Goal: Task Accomplishment & Management: Manage account settings

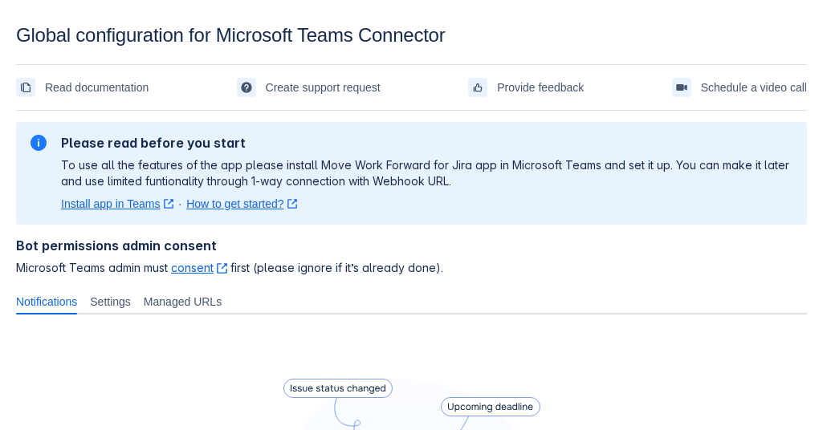
click at [372, 59] on section "Global configuration for Microsoft Teams Connector Read documentation Create su…" at bounding box center [411, 405] width 823 height 763
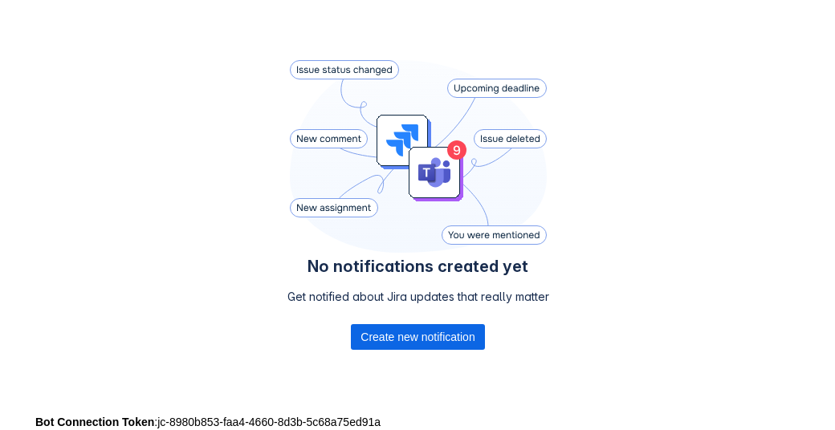
scroll to position [336, 0]
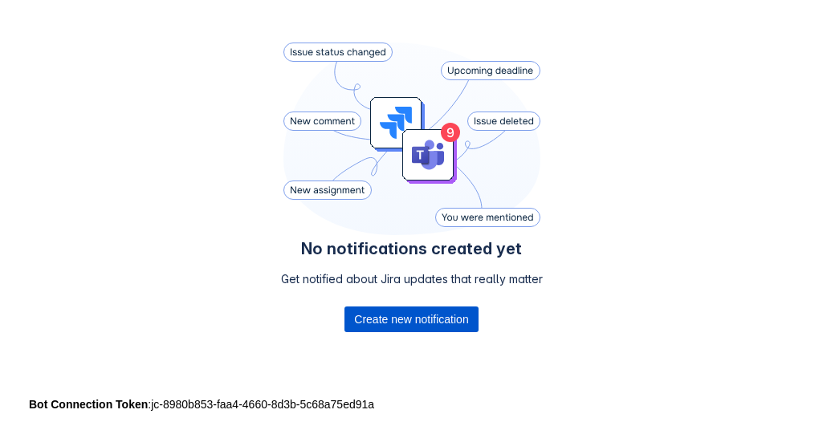
click at [416, 314] on span "Create new notification" at bounding box center [411, 320] width 114 height 26
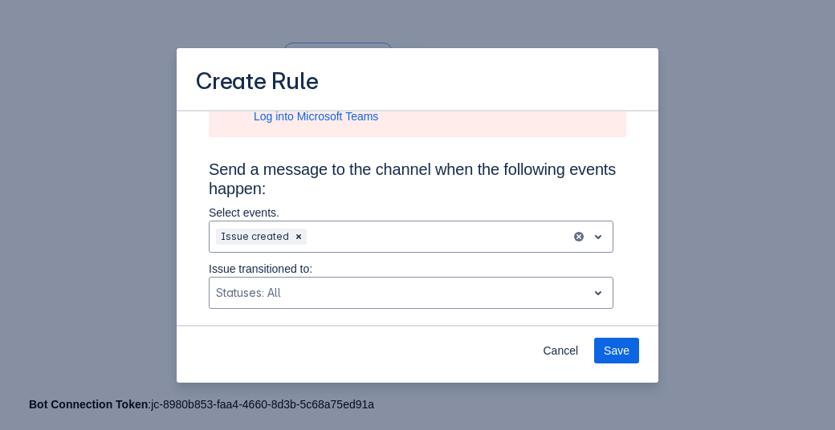
scroll to position [0, 0]
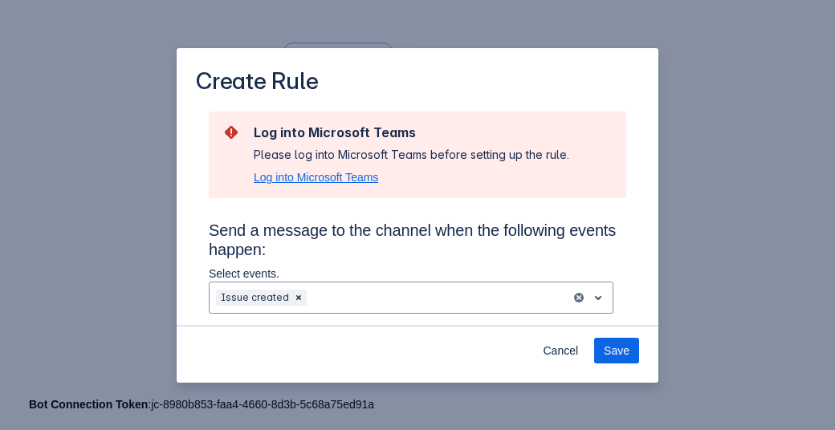
click at [325, 181] on span "Log into Microsoft Teams" at bounding box center [316, 177] width 124 height 16
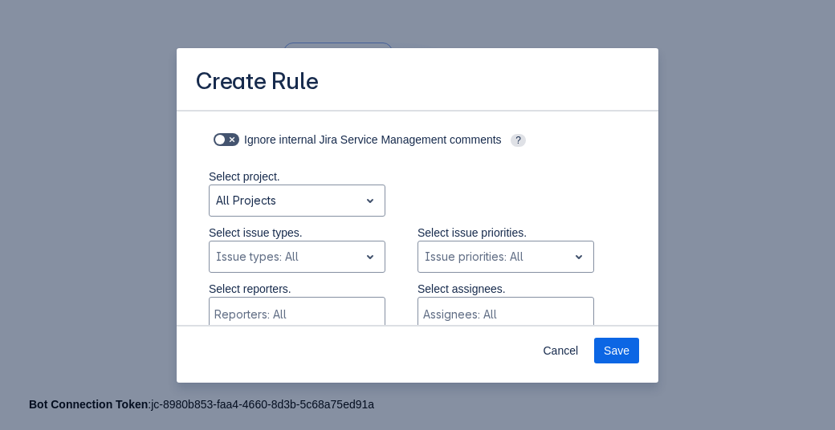
scroll to position [274, 0]
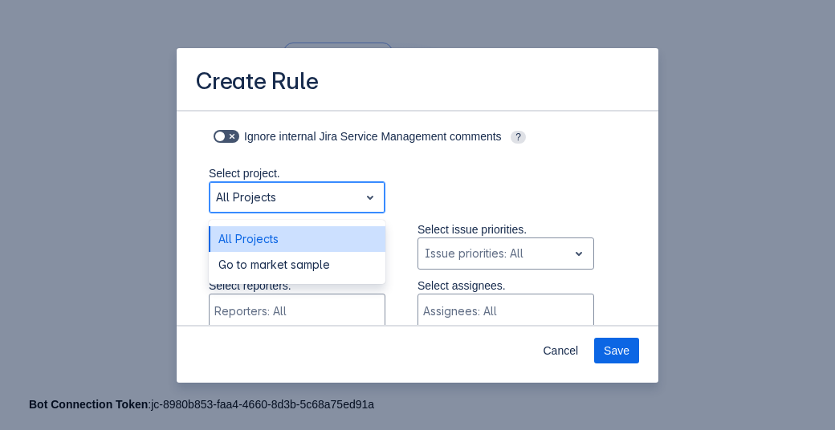
click at [336, 207] on div "All Projects" at bounding box center [283, 198] width 149 height 26
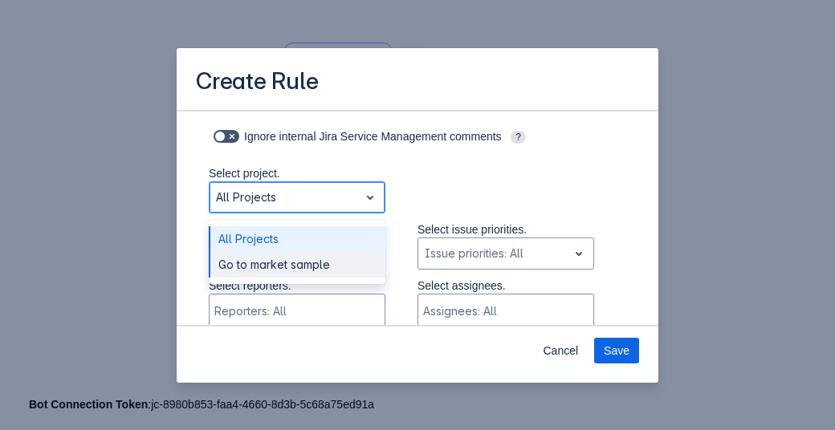
click at [323, 267] on div "Go to market sample" at bounding box center [297, 265] width 177 height 26
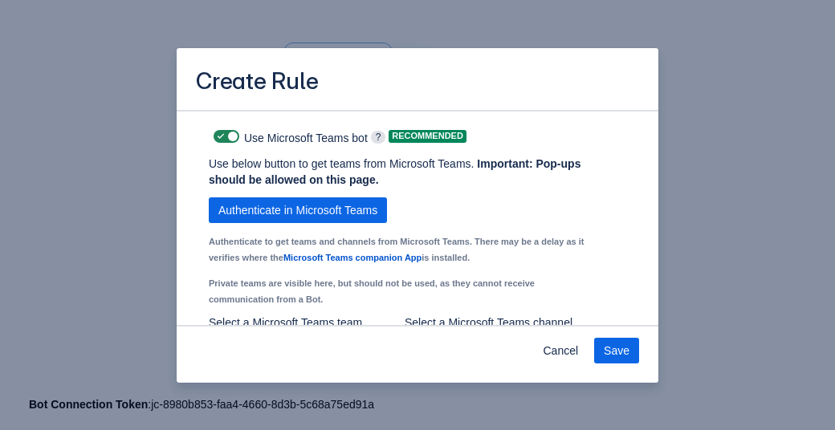
scroll to position [1186, 0]
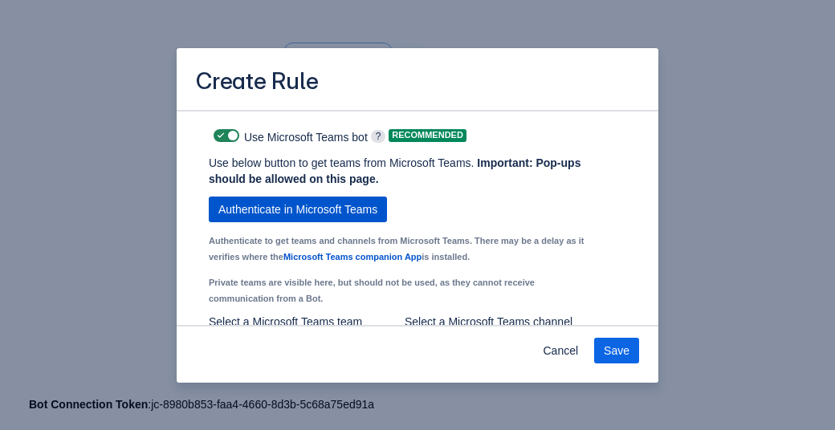
click at [275, 222] on span "Authenticate in Microsoft Teams" at bounding box center [297, 210] width 159 height 26
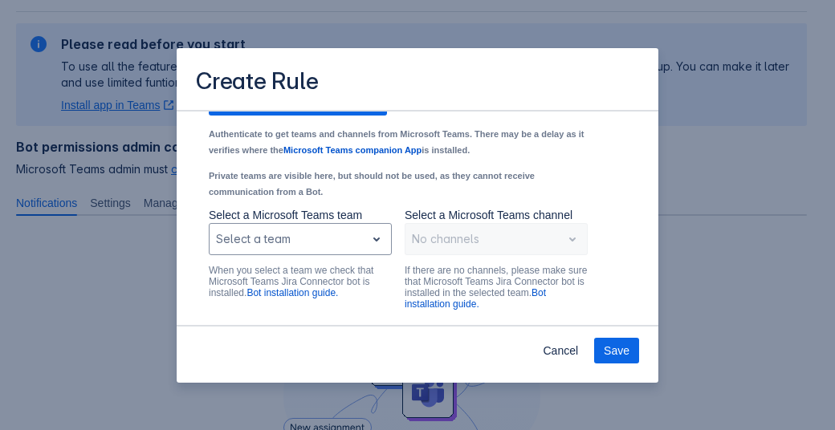
scroll to position [1299, 0]
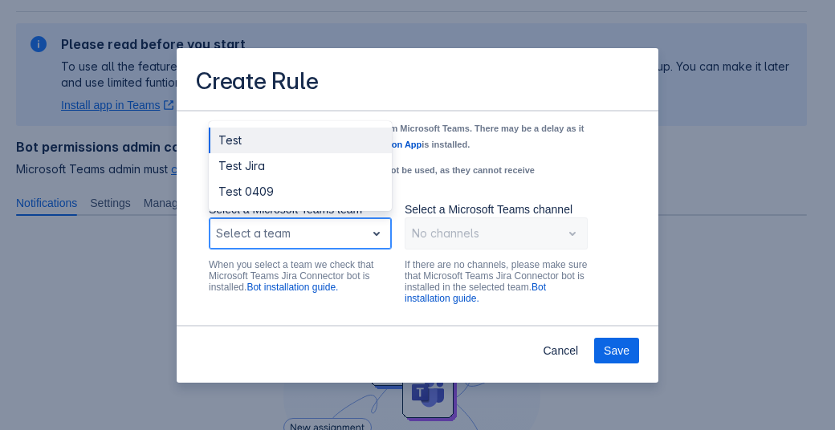
click at [342, 243] on div "Scrollable content" at bounding box center [287, 233] width 143 height 19
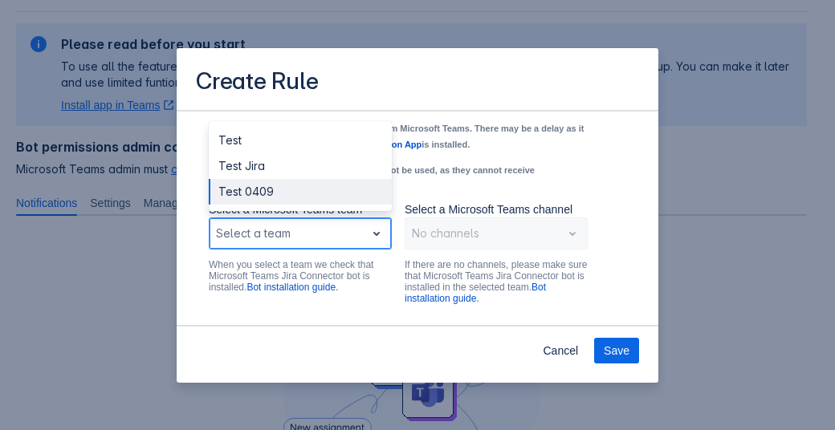
click at [275, 201] on div "Test 0409" at bounding box center [300, 192] width 183 height 26
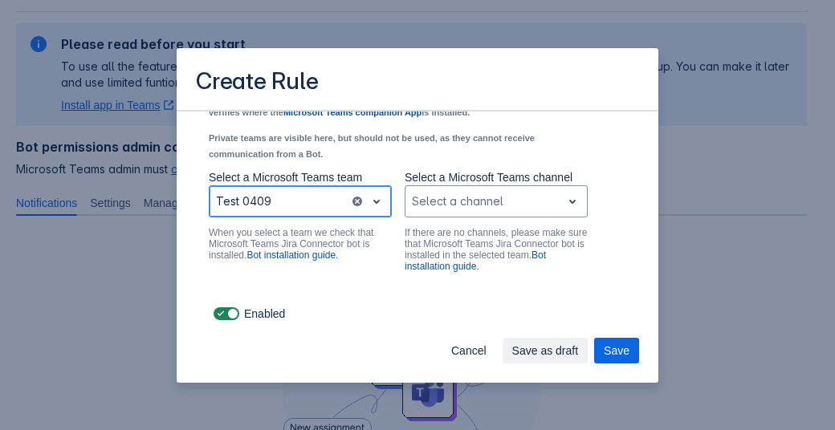
scroll to position [1345, 0]
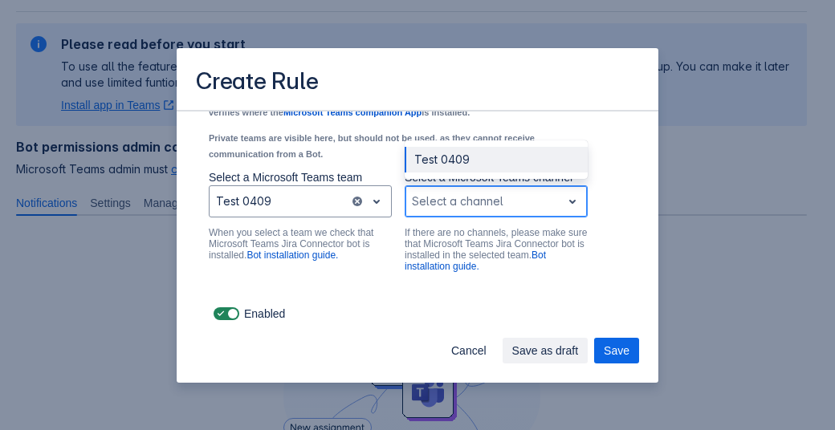
click at [482, 199] on div "Scrollable content" at bounding box center [483, 201] width 143 height 19
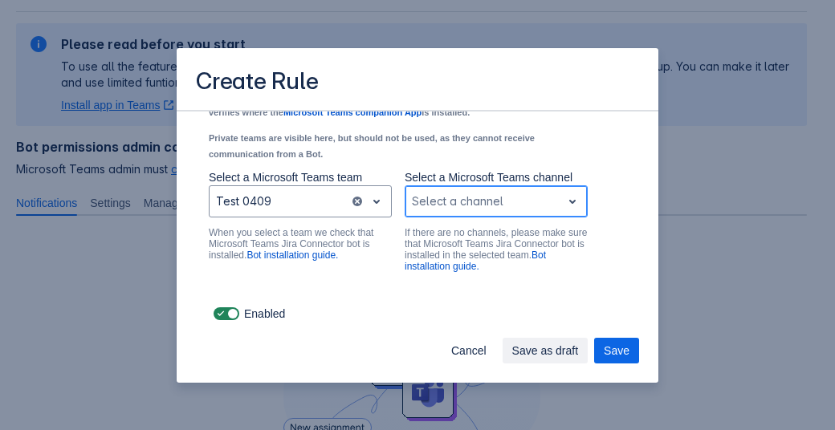
click at [482, 199] on div "Scrollable content" at bounding box center [483, 201] width 143 height 19
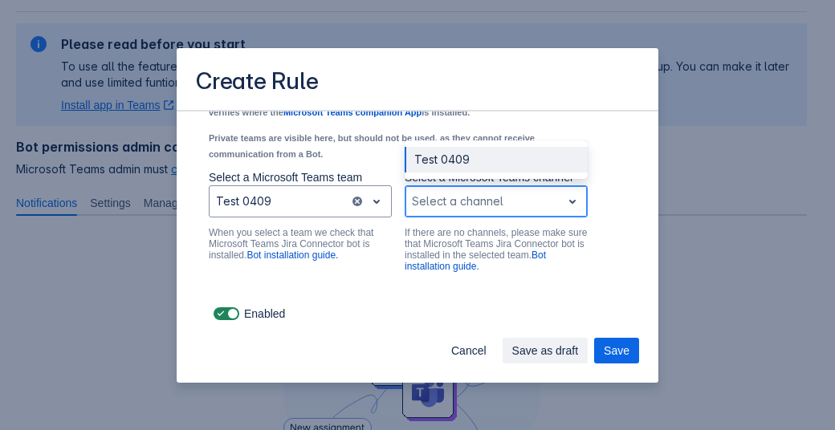
click at [482, 199] on div "Scrollable content" at bounding box center [483, 201] width 143 height 19
click at [455, 161] on div "Test 0409" at bounding box center [496, 160] width 183 height 26
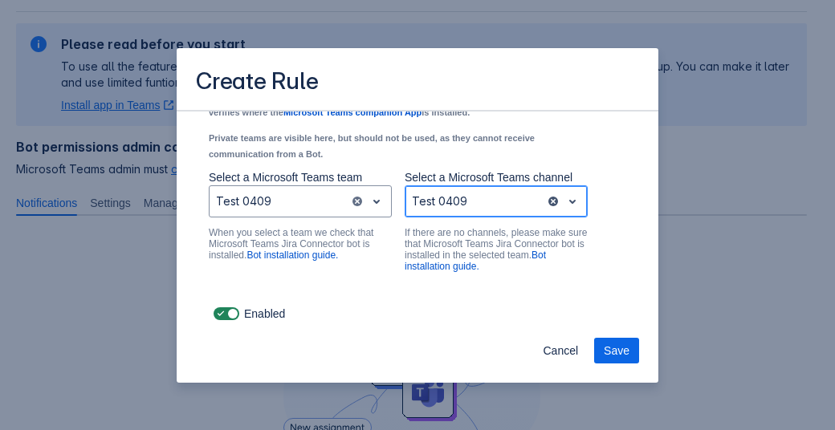
click at [547, 205] on span "clear" at bounding box center [553, 201] width 13 height 13
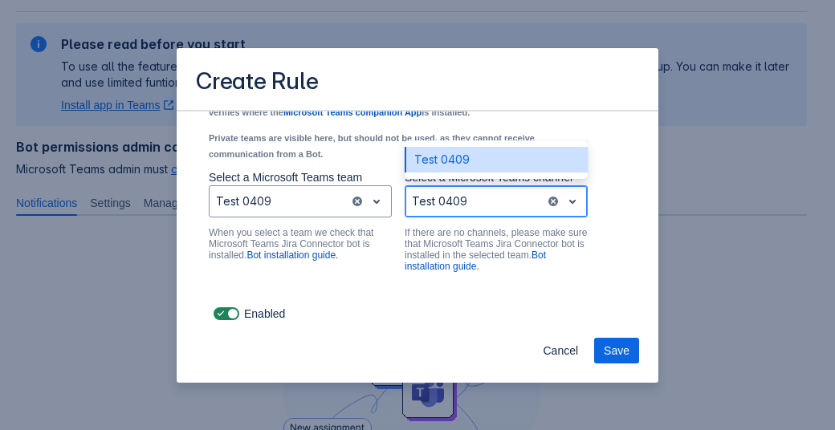
click at [565, 194] on span "open" at bounding box center [572, 201] width 19 height 19
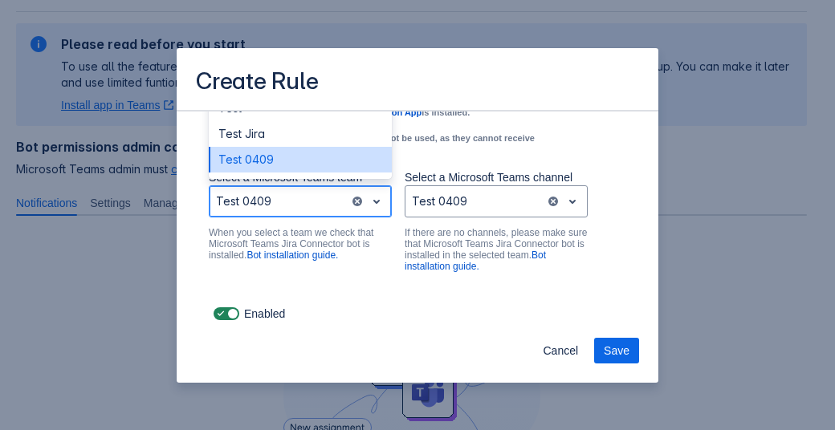
click at [373, 214] on div "Scrollable content" at bounding box center [376, 201] width 22 height 29
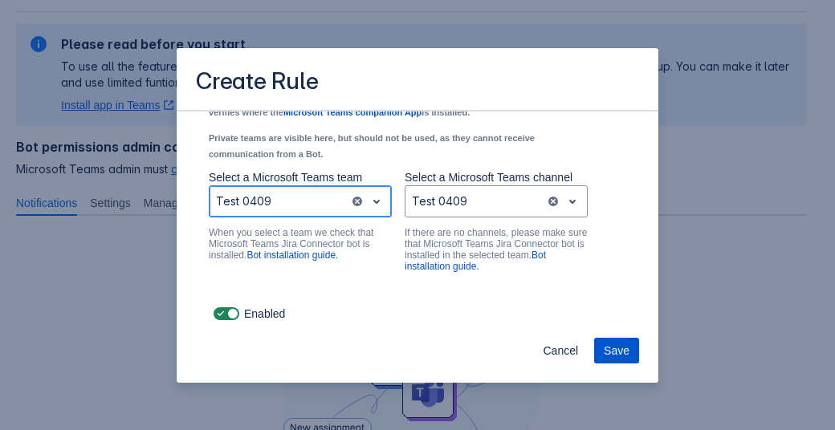
click at [622, 354] on span "Save" at bounding box center [617, 351] width 26 height 26
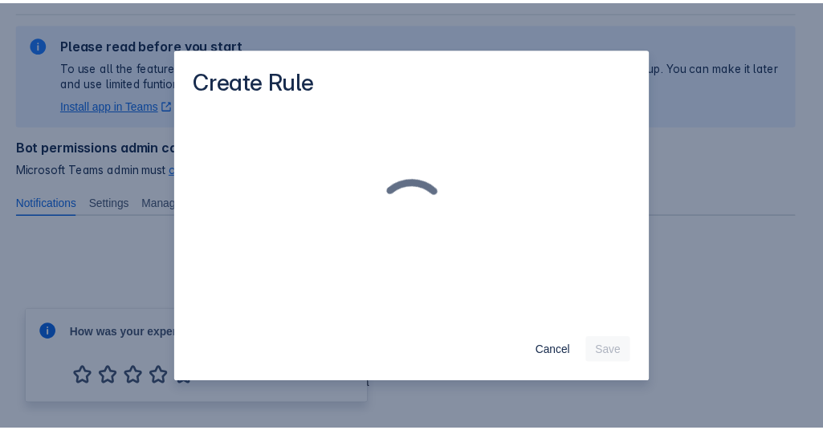
scroll to position [41, 0]
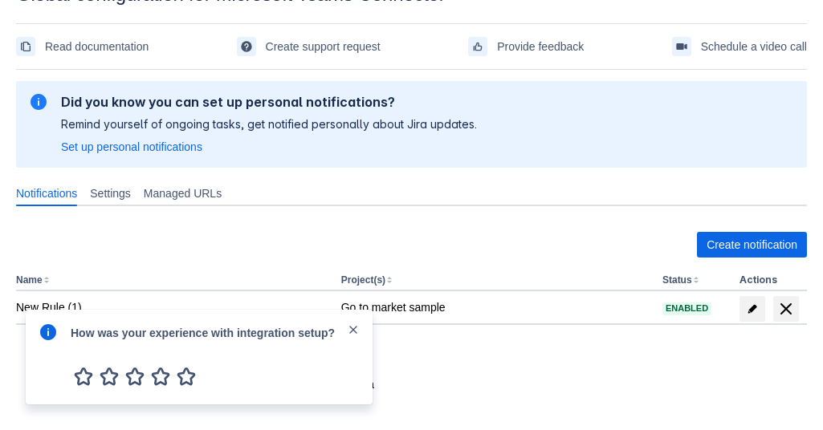
click at [347, 331] on span "close" at bounding box center [353, 329] width 13 height 13
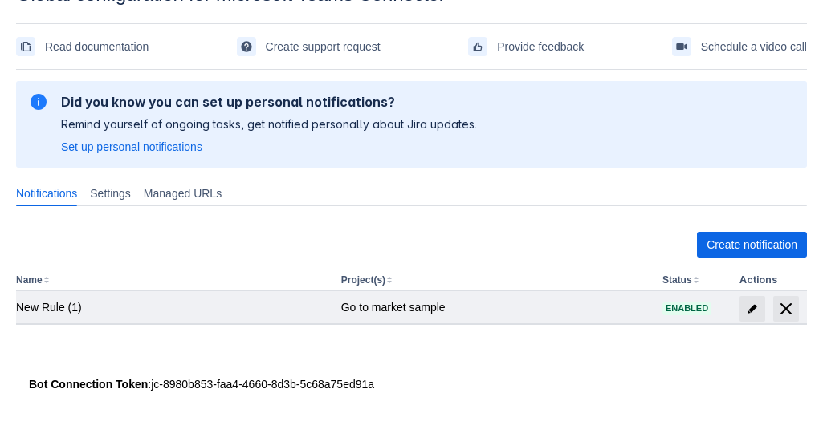
click at [384, 310] on div "Go to market sample" at bounding box center [495, 307] width 308 height 16
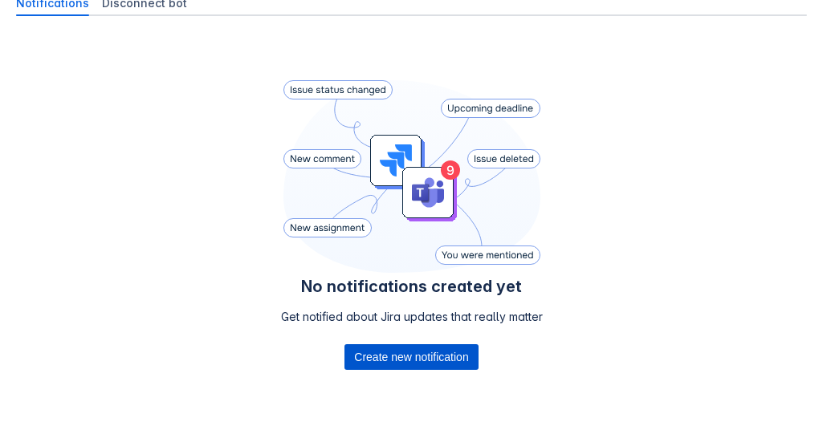
scroll to position [169, 0]
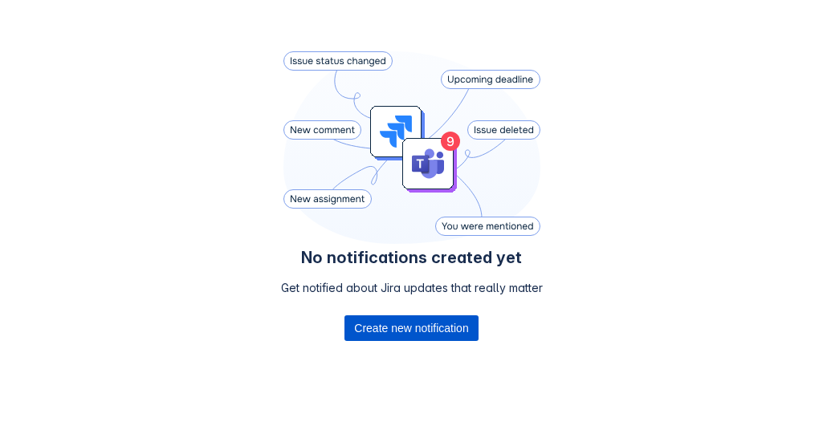
click at [417, 335] on span "Create new notification" at bounding box center [411, 328] width 114 height 26
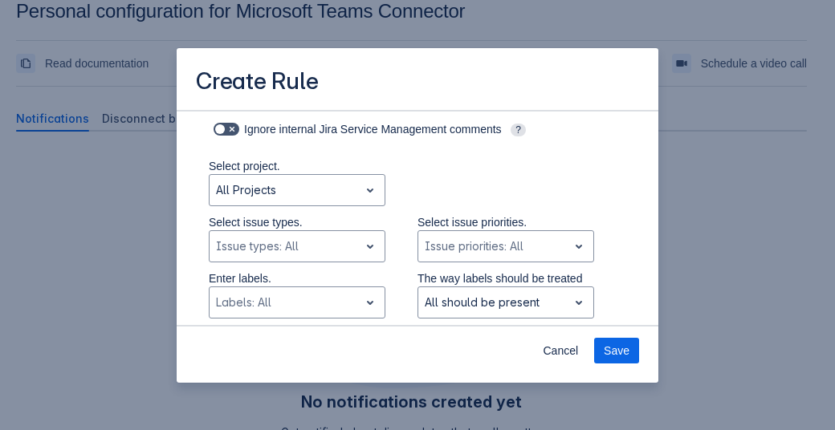
scroll to position [0, 0]
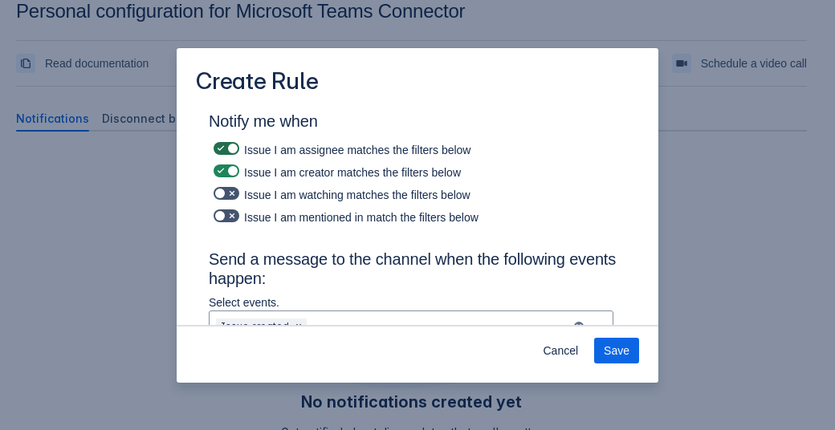
click at [229, 149] on span at bounding box center [232, 148] width 13 height 13
click at [224, 149] on input "checkbox" at bounding box center [219, 149] width 10 height 10
click at [229, 149] on span at bounding box center [232, 148] width 13 height 13
click at [224, 149] on input "checkbox" at bounding box center [219, 149] width 10 height 10
checkbox input "true"
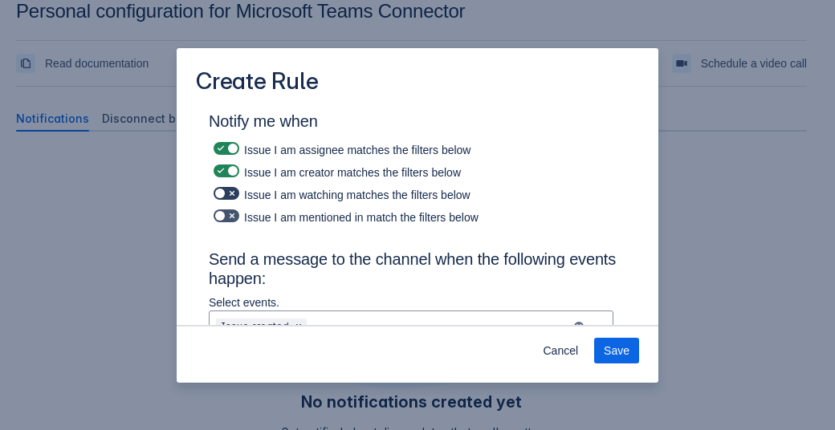
click at [226, 193] on span at bounding box center [232, 193] width 13 height 13
click at [224, 193] on input "checkbox" at bounding box center [219, 194] width 10 height 10
click at [226, 193] on span at bounding box center [232, 193] width 13 height 13
click at [224, 193] on input "checkbox" at bounding box center [219, 194] width 10 height 10
checkbox input "false"
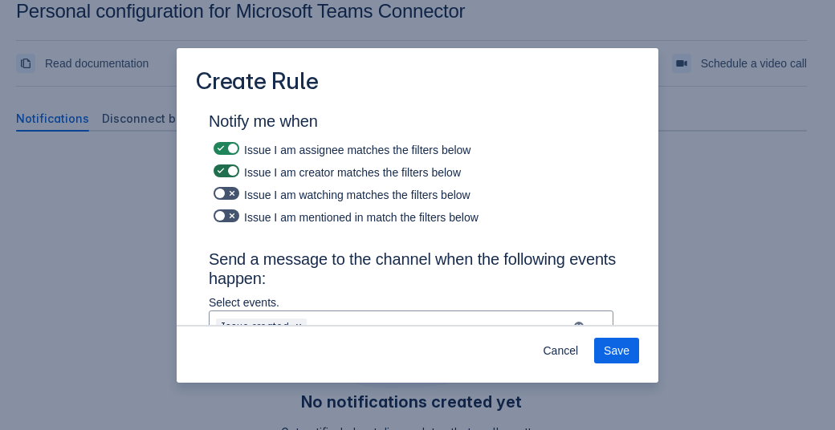
click at [225, 174] on span at bounding box center [220, 171] width 13 height 13
click at [224, 174] on input "checkbox" at bounding box center [219, 171] width 10 height 10
checkbox input "false"
click at [223, 148] on span at bounding box center [220, 148] width 13 height 13
click at [223, 148] on input "checkbox" at bounding box center [219, 149] width 10 height 10
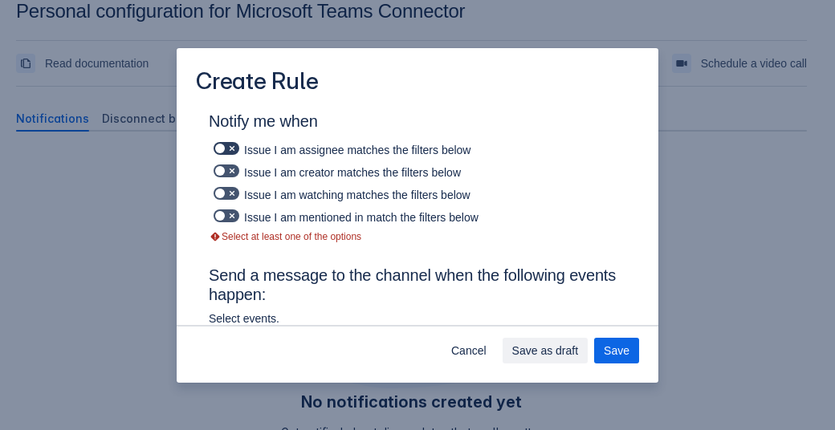
click at [228, 150] on span at bounding box center [232, 148] width 13 height 13
click at [224, 150] on input "checkbox" at bounding box center [219, 149] width 10 height 10
checkbox input "true"
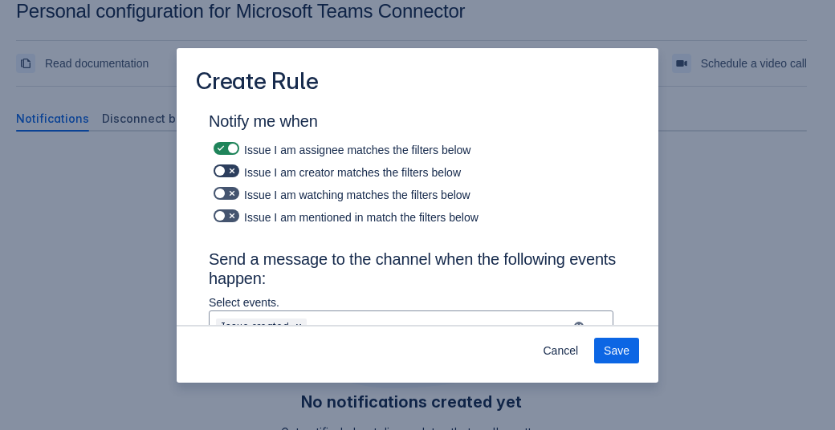
click at [222, 170] on span at bounding box center [220, 171] width 13 height 13
click at [222, 170] on input "checkbox" at bounding box center [219, 171] width 10 height 10
checkbox input "true"
click at [223, 193] on span at bounding box center [220, 193] width 13 height 13
click at [223, 193] on input "checkbox" at bounding box center [219, 194] width 10 height 10
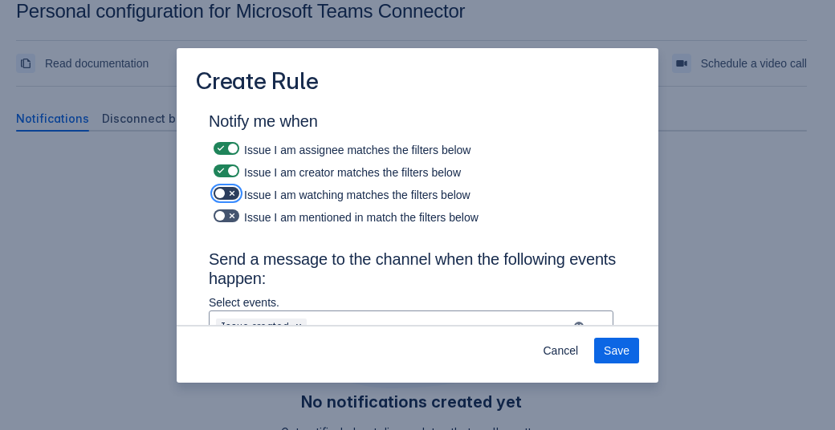
checkbox input "true"
click at [225, 216] on span at bounding box center [220, 215] width 13 height 13
click at [224, 216] on input "checkbox" at bounding box center [219, 216] width 10 height 10
checkbox input "true"
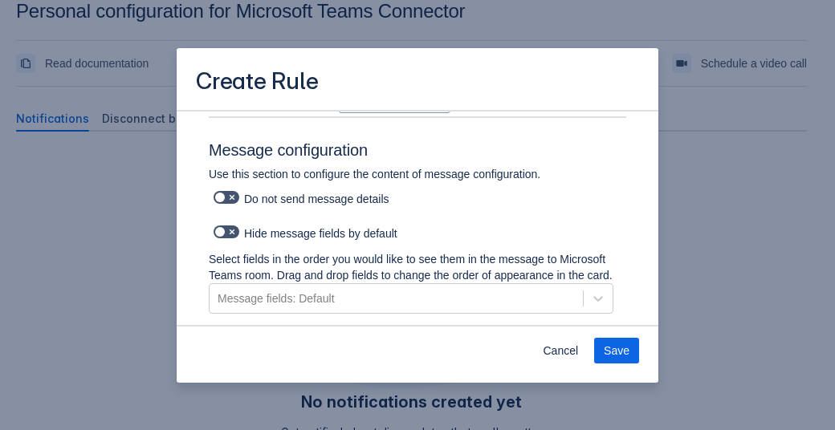
scroll to position [856, 0]
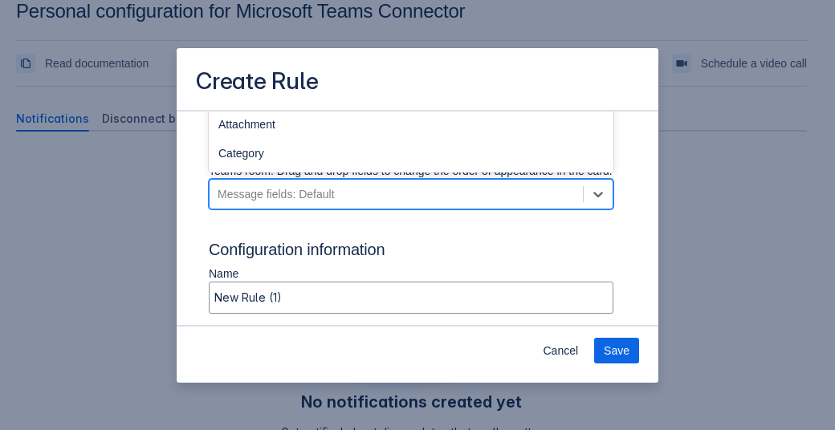
click at [392, 207] on div "Message fields: Default" at bounding box center [395, 194] width 373 height 26
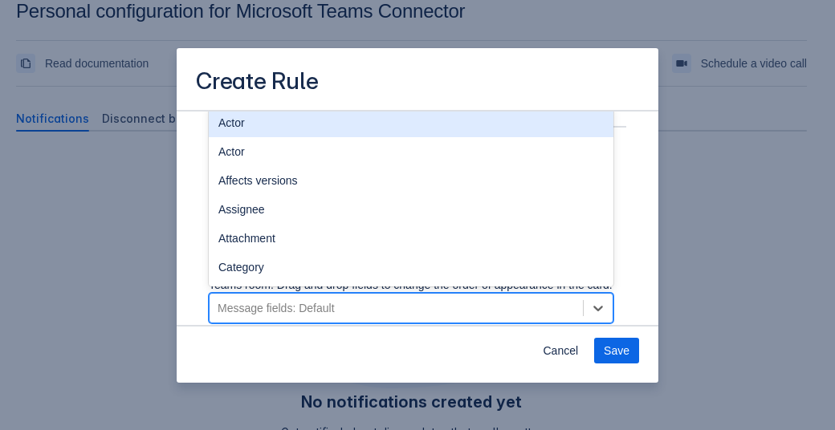
scroll to position [740, 0]
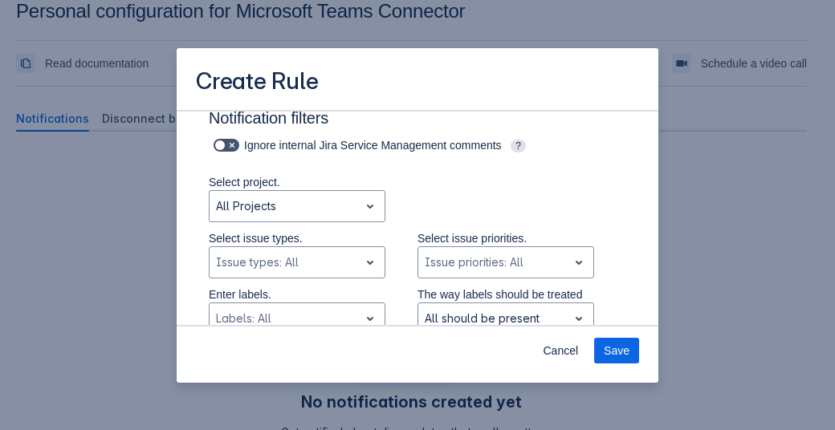
scroll to position [334, 0]
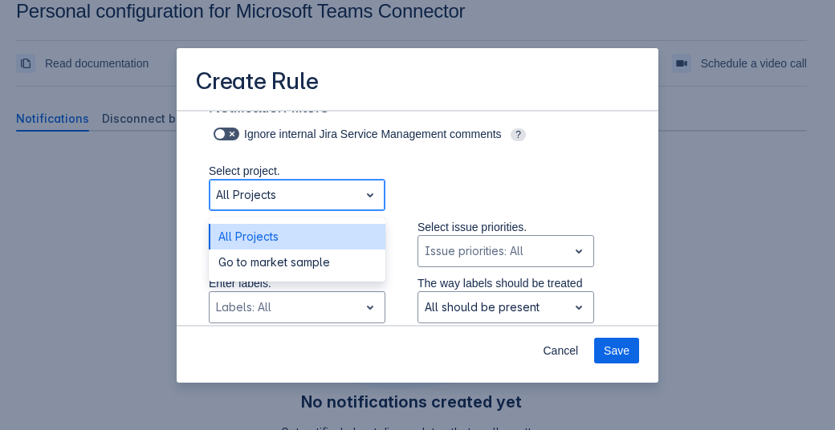
click at [352, 192] on div "All Projects" at bounding box center [283, 195] width 149 height 26
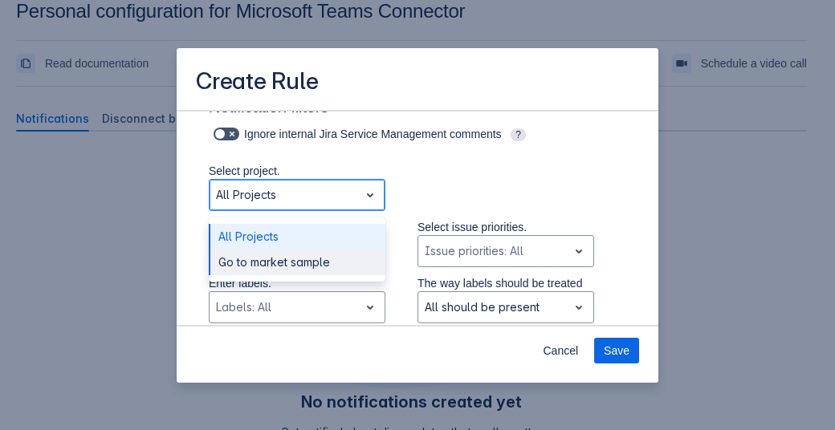
click at [319, 259] on div "Go to market sample" at bounding box center [297, 263] width 177 height 26
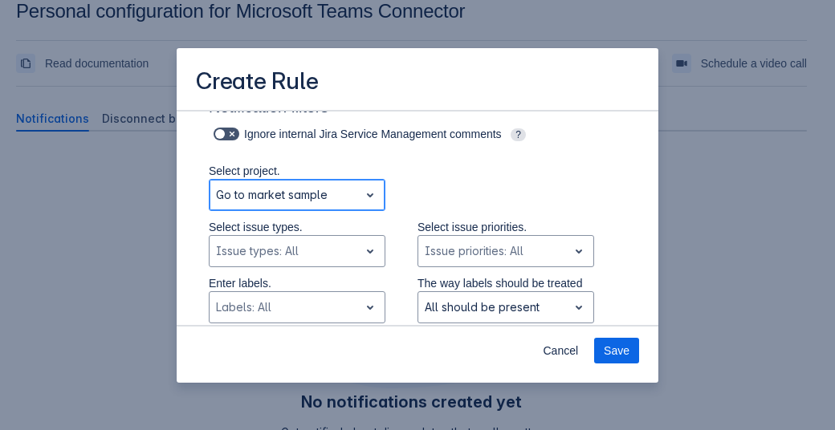
click at [322, 201] on div at bounding box center [284, 194] width 136 height 19
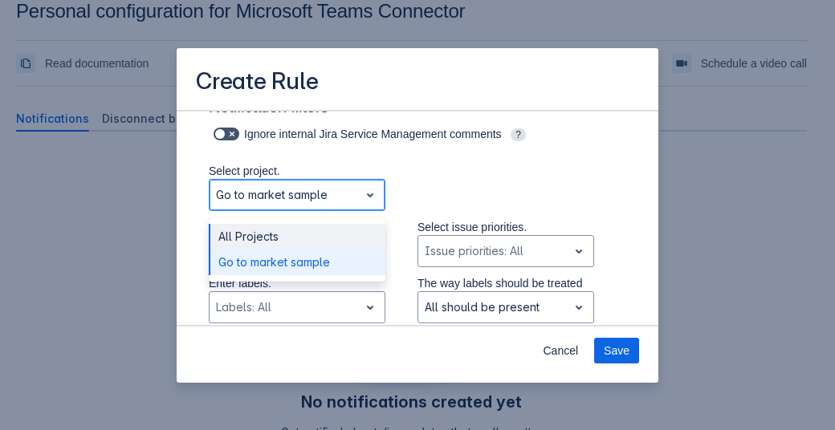
click at [307, 229] on div "All Projects" at bounding box center [297, 237] width 177 height 26
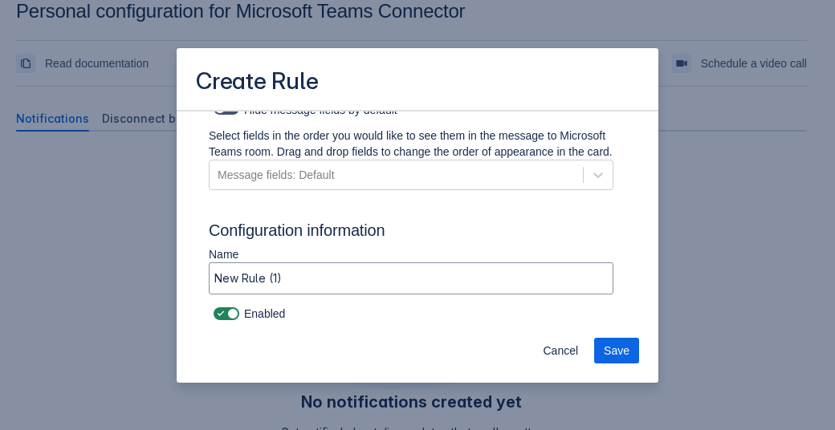
scroll to position [889, 0]
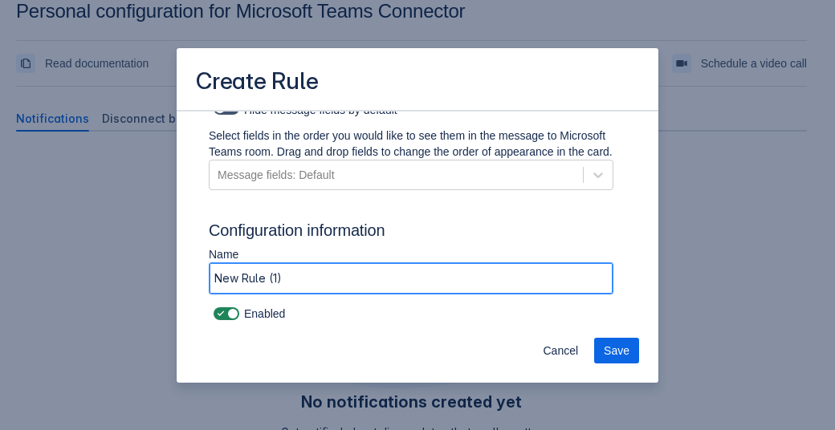
drag, startPoint x: 307, startPoint y: 280, endPoint x: 184, endPoint y: 282, distance: 122.8
type input "notification personal"
click at [618, 349] on span "Save" at bounding box center [617, 351] width 26 height 26
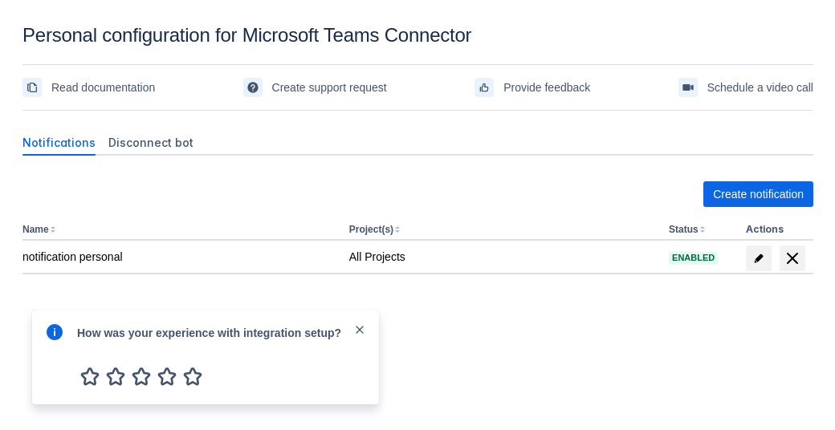
scroll to position [24, 0]
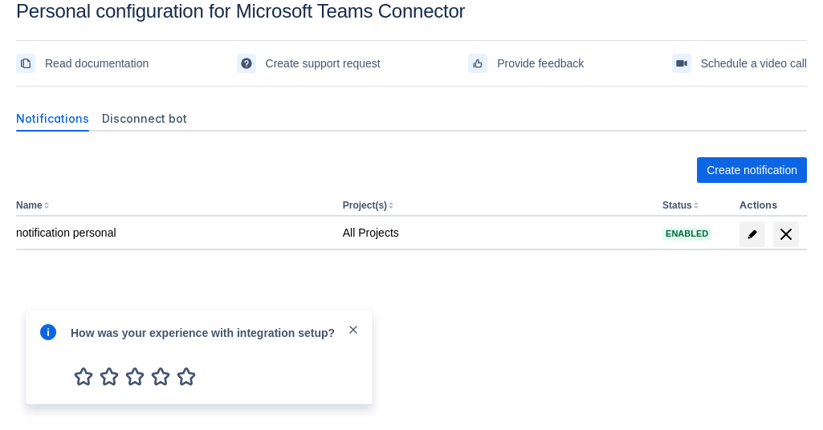
click at [352, 333] on span "close" at bounding box center [353, 329] width 13 height 13
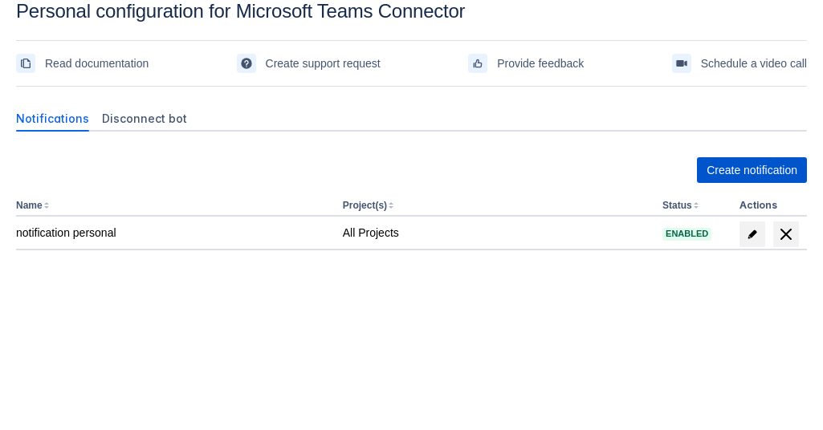
click at [722, 168] on span "Create notification" at bounding box center [751, 170] width 91 height 26
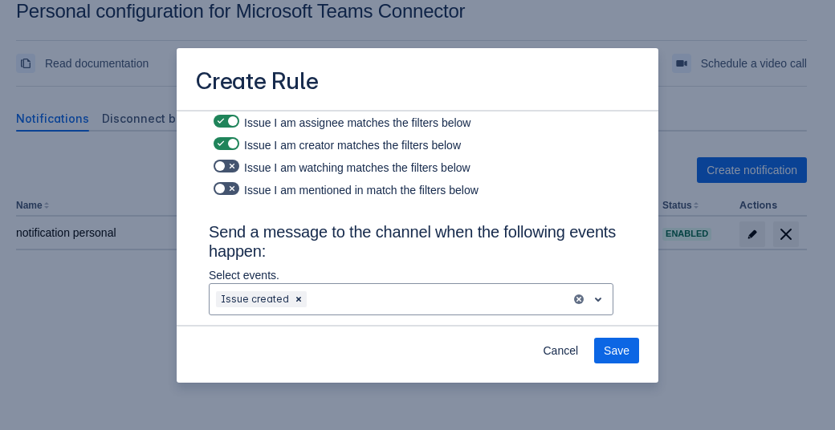
scroll to position [27, 0]
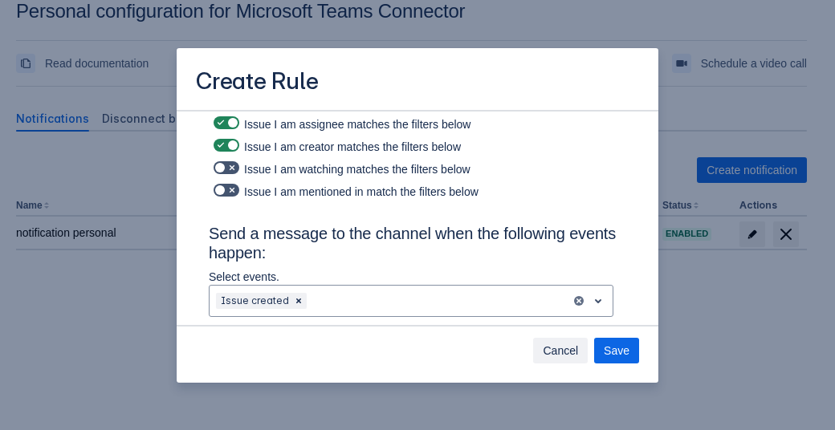
click at [570, 360] on span "Cancel" at bounding box center [560, 351] width 35 height 26
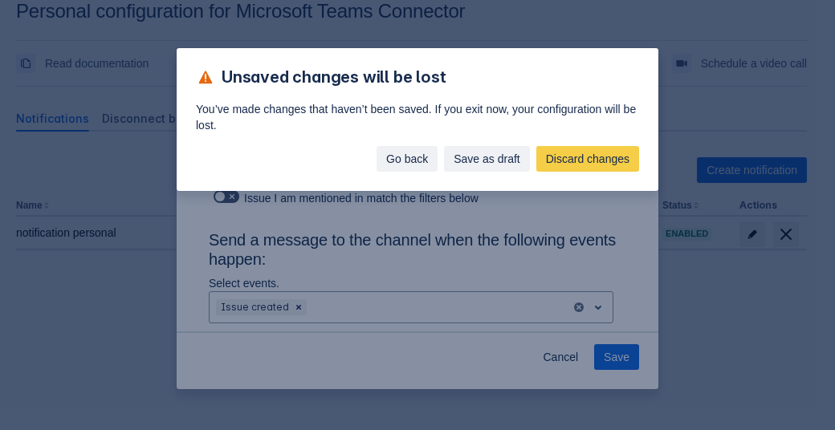
click at [413, 153] on span "Go back" at bounding box center [407, 159] width 42 height 26
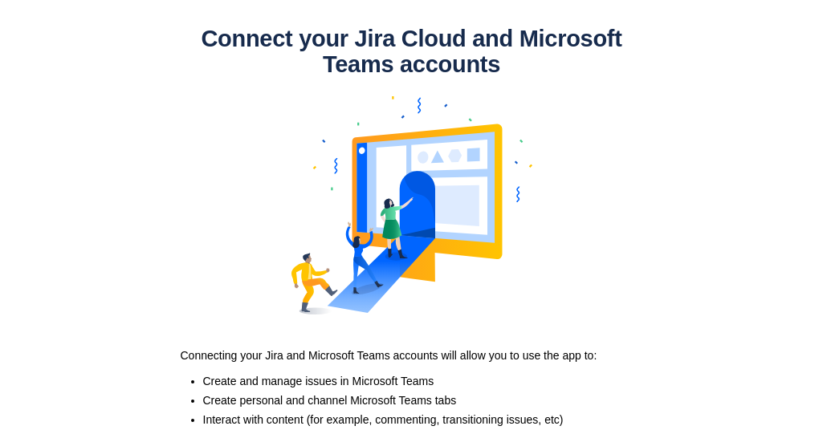
scroll to position [151, 0]
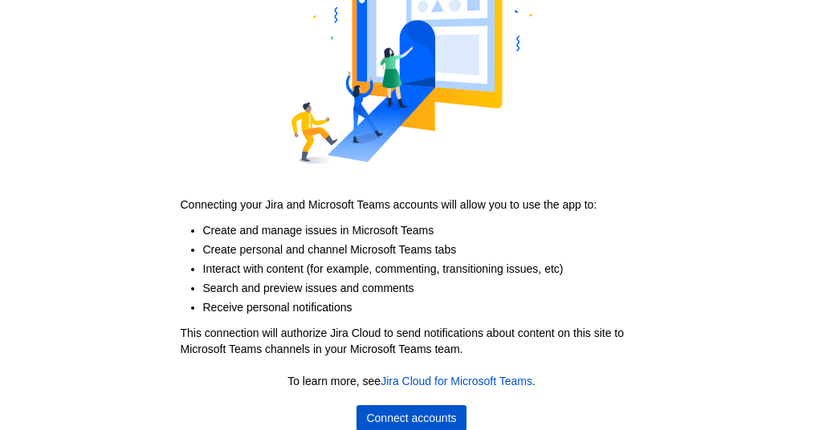
click at [409, 413] on span "Connect accounts" at bounding box center [411, 418] width 90 height 26
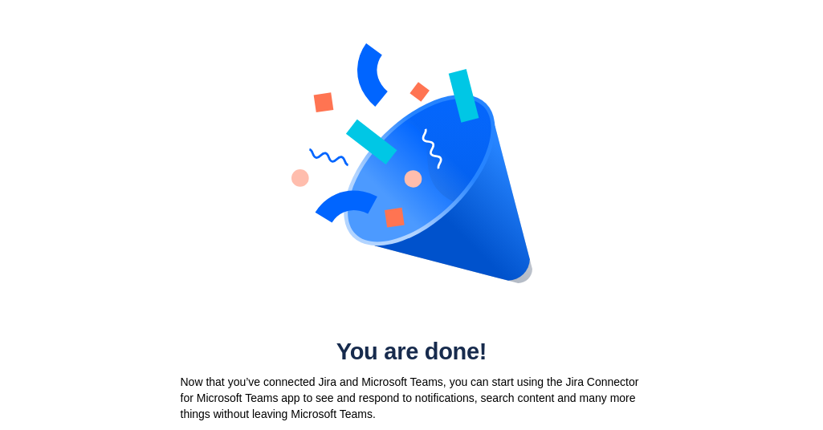
scroll to position [0, 0]
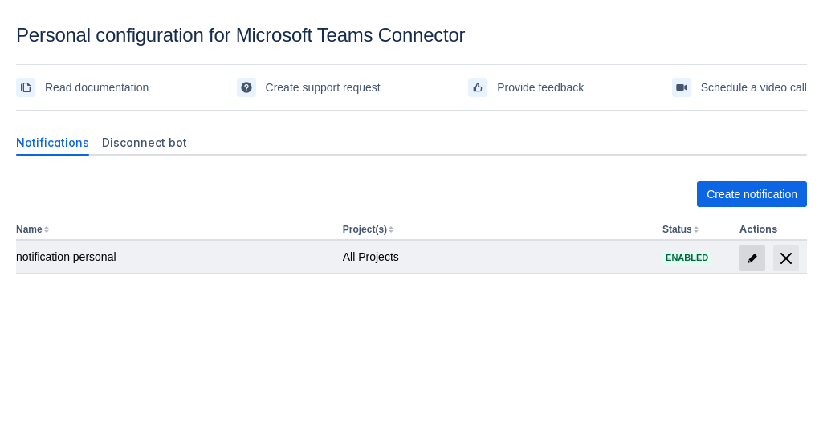
click at [756, 258] on span "edit" at bounding box center [752, 258] width 13 height 13
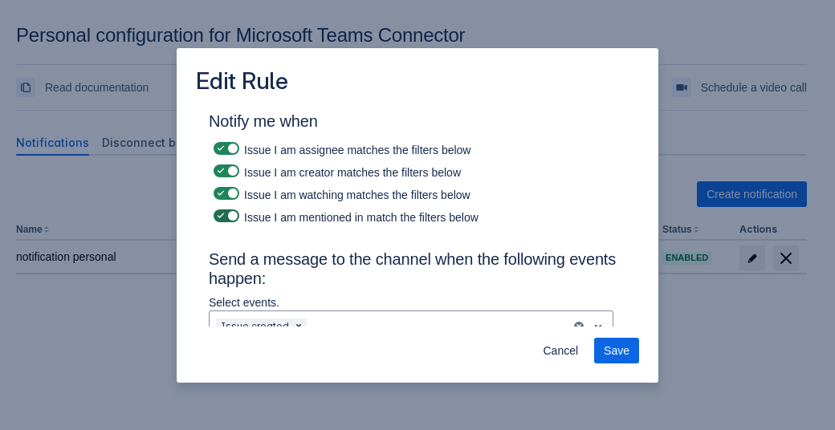
click at [226, 216] on span at bounding box center [232, 215] width 13 height 13
click at [224, 216] on input "checkbox" at bounding box center [219, 216] width 10 height 10
checkbox input "false"
click at [224, 193] on span at bounding box center [220, 193] width 13 height 13
click at [224, 193] on input "checkbox" at bounding box center [219, 194] width 10 height 10
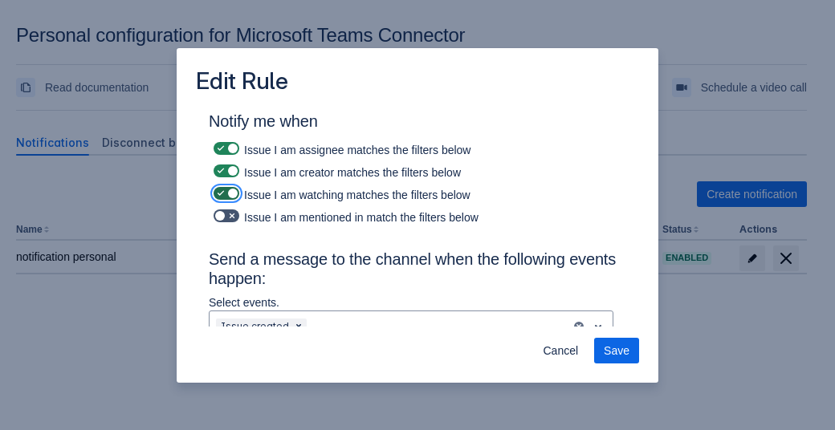
checkbox input "false"
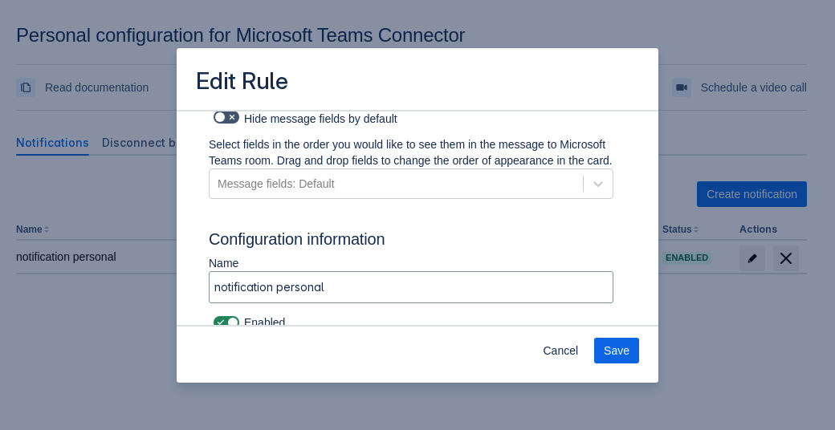
scroll to position [889, 0]
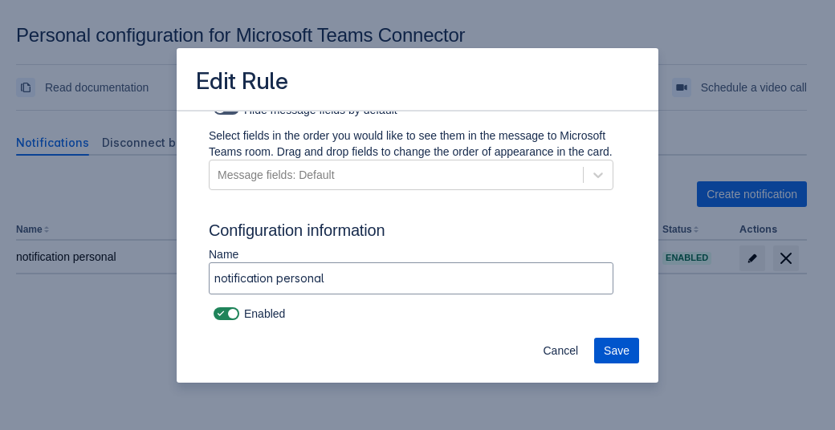
click at [612, 344] on span "Save" at bounding box center [617, 351] width 26 height 26
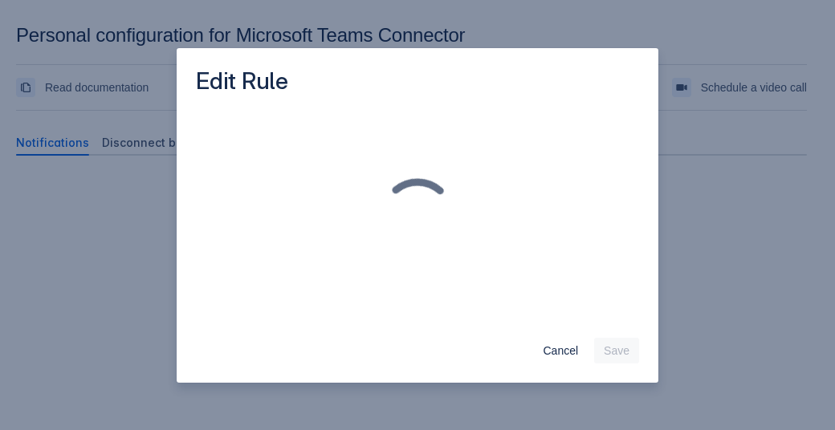
scroll to position [0, 0]
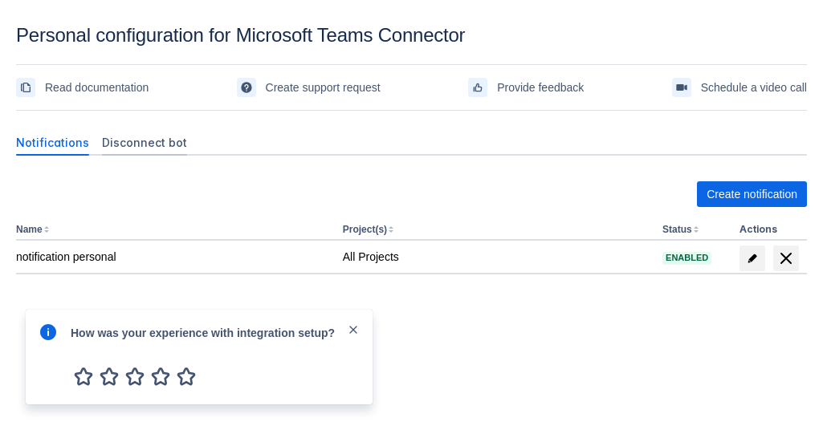
click at [151, 145] on span "Disconnect bot" at bounding box center [144, 143] width 85 height 16
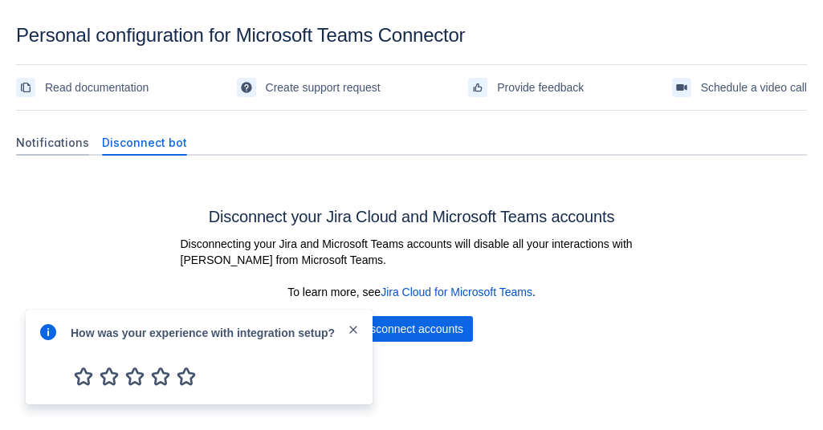
click at [61, 140] on span "Notifications" at bounding box center [52, 143] width 73 height 16
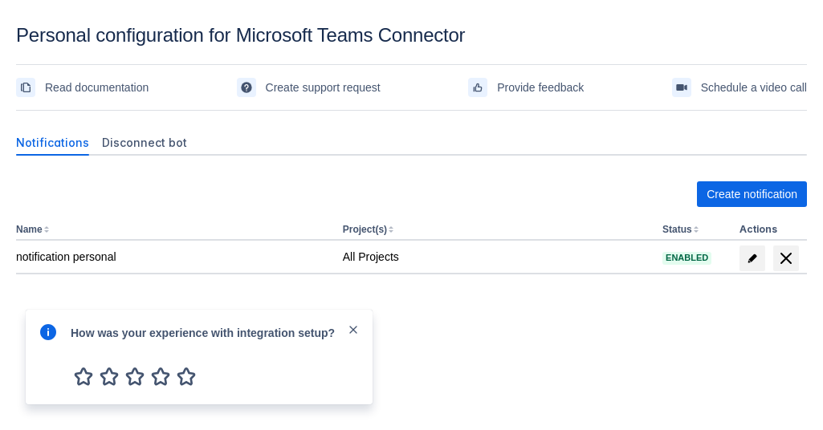
click at [459, 329] on div at bounding box center [257, 332] width 482 height 26
click at [352, 331] on span "close" at bounding box center [353, 329] width 13 height 13
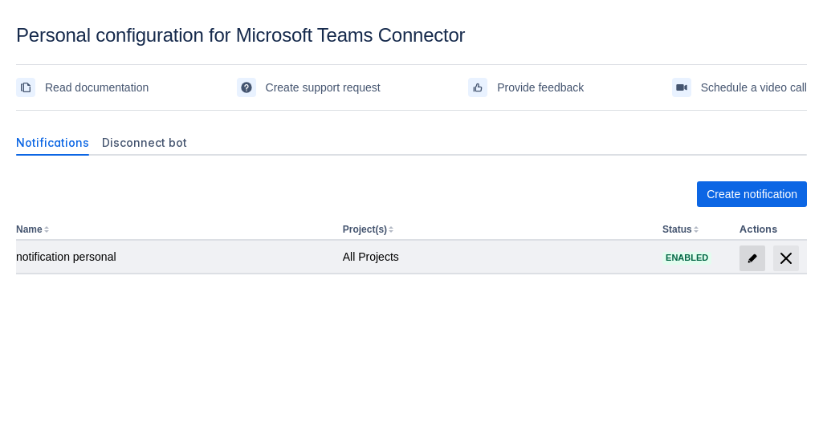
click at [749, 258] on span "edit" at bounding box center [752, 258] width 13 height 13
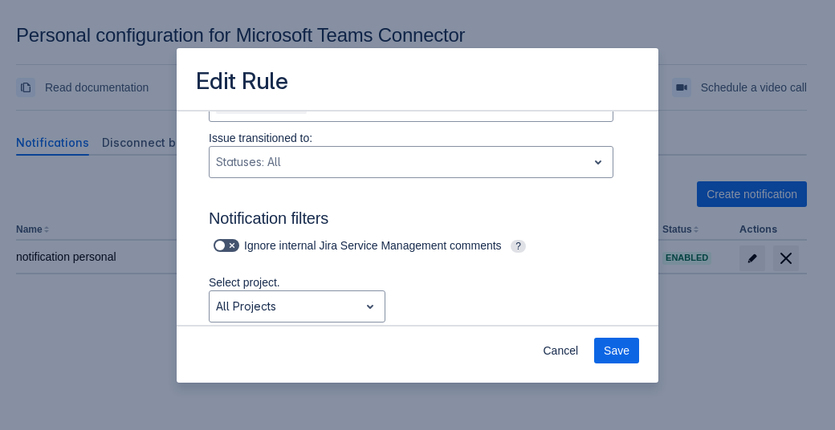
scroll to position [223, 0]
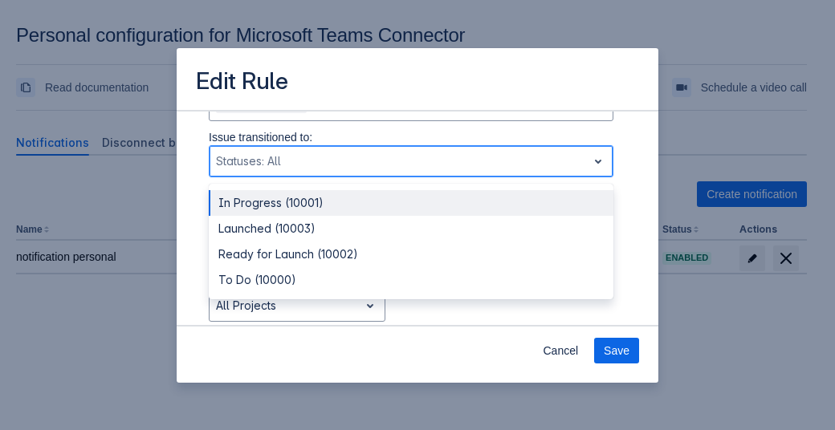
click at [330, 165] on div at bounding box center [398, 161] width 364 height 19
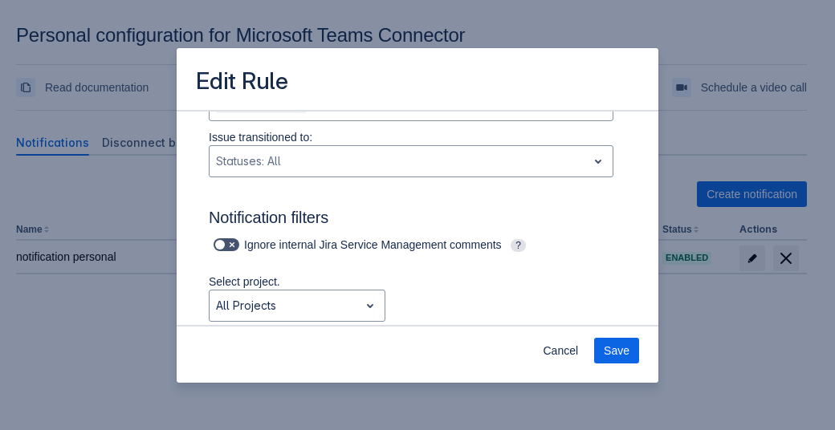
click at [192, 163] on div "Notify me when Issue I am assignee matches the filters below Issue I am creator…" at bounding box center [418, 433] width 482 height 1090
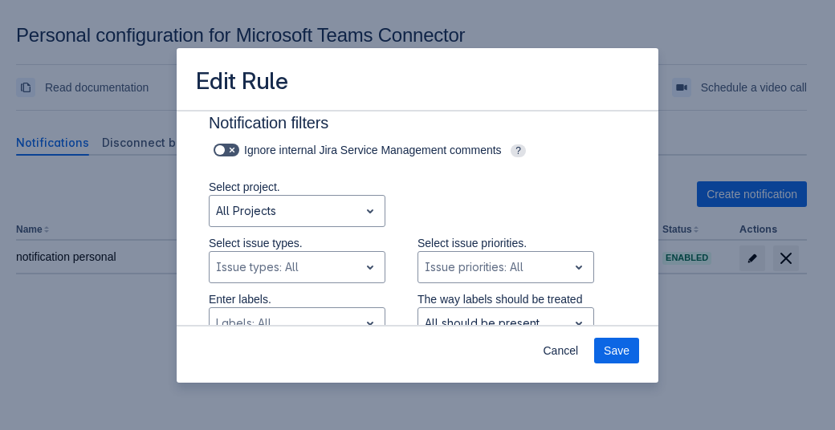
scroll to position [319, 0]
click at [320, 206] on div at bounding box center [284, 210] width 136 height 19
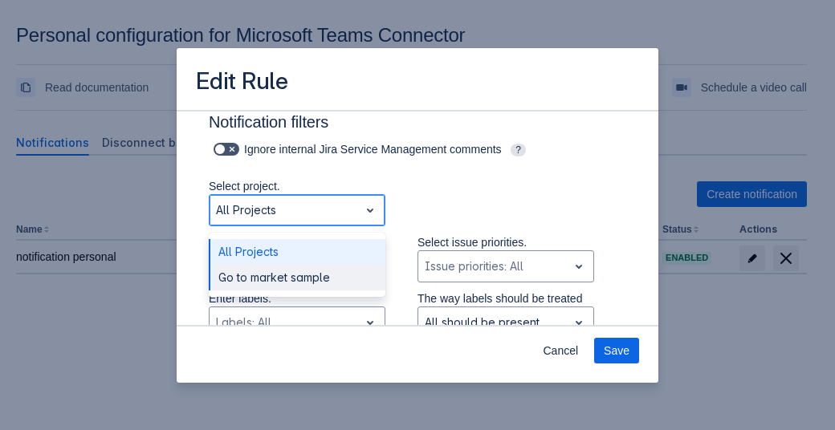
click at [296, 279] on div "Go to market sample" at bounding box center [297, 278] width 177 height 26
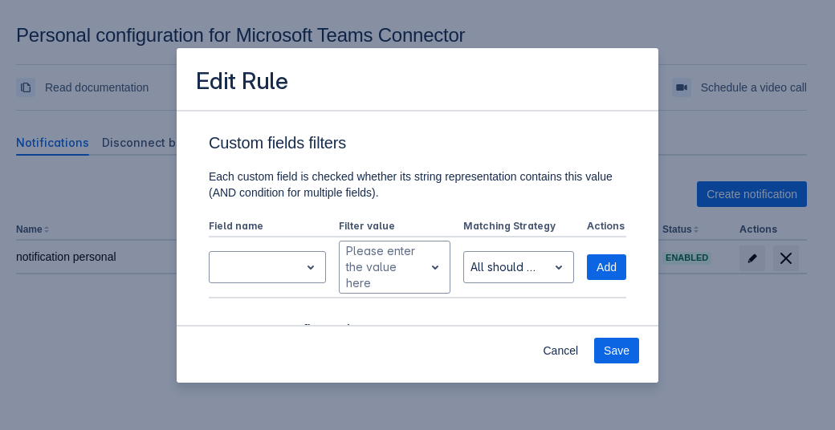
scroll to position [621, 0]
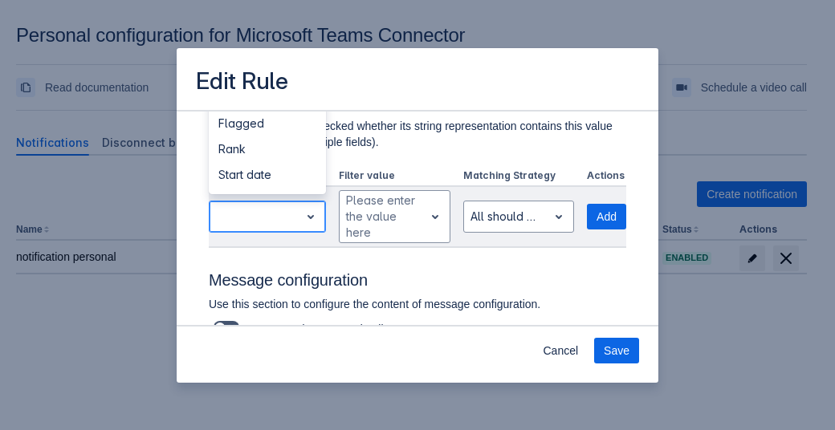
click at [294, 213] on div at bounding box center [254, 217] width 90 height 26
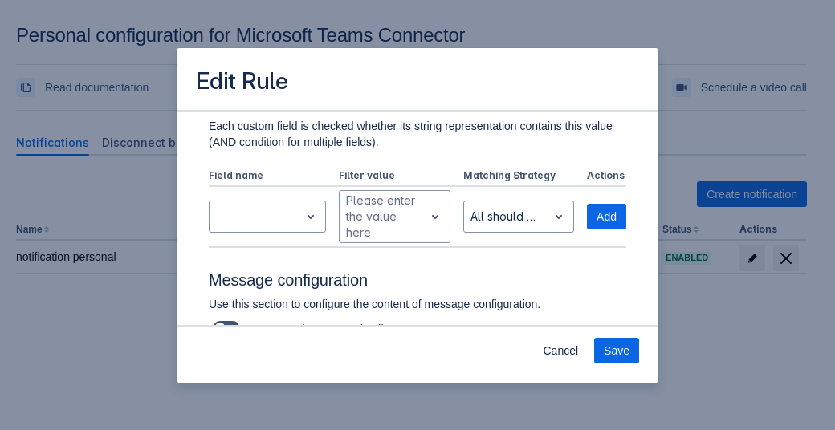
click at [352, 260] on div "Notify me when Issue I am assignee matches the filters below Issue I am creator…" at bounding box center [417, 35] width 417 height 1087
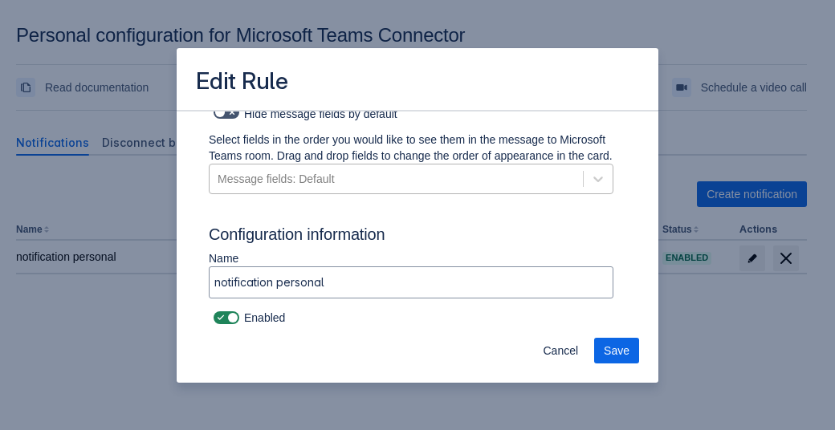
scroll to position [889, 0]
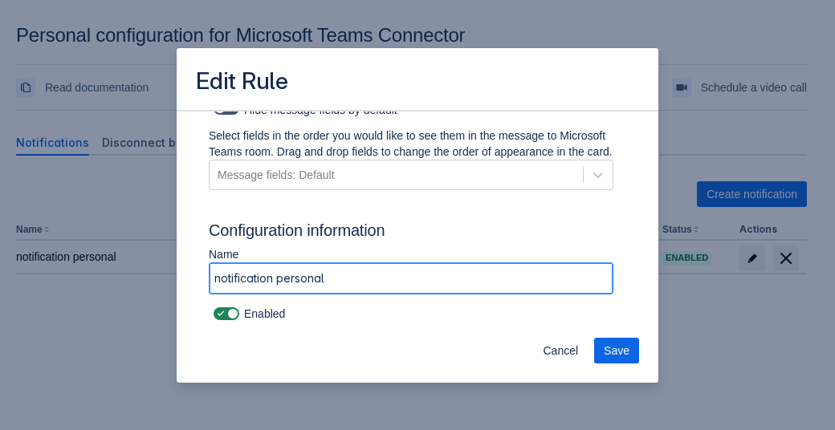
click at [336, 275] on input "notification personal" at bounding box center [410, 278] width 403 height 29
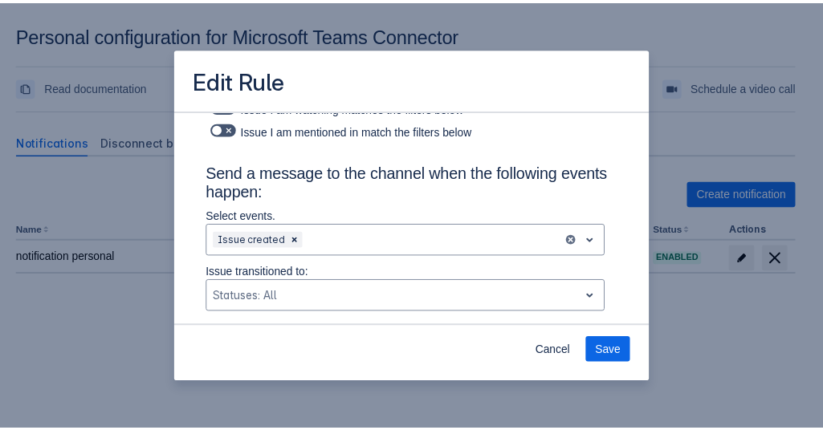
scroll to position [0, 0]
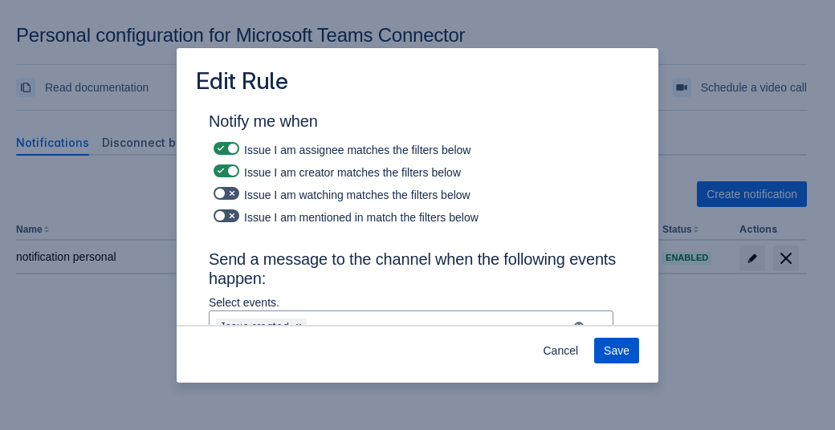
click at [624, 357] on span "Save" at bounding box center [617, 351] width 26 height 26
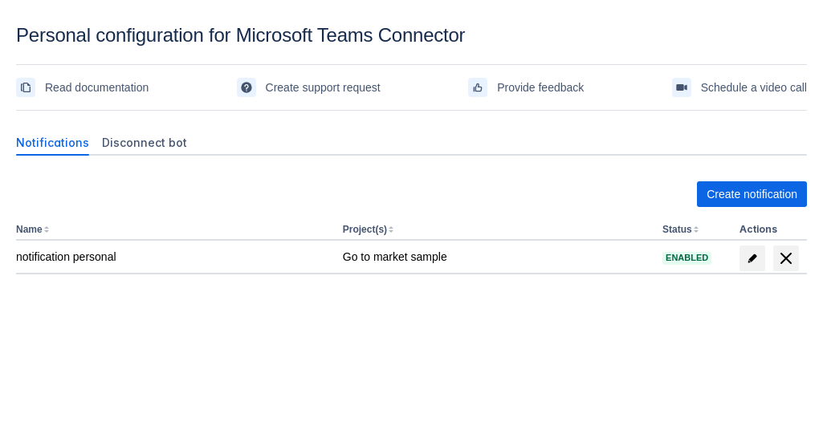
click at [401, 339] on div at bounding box center [257, 332] width 482 height 26
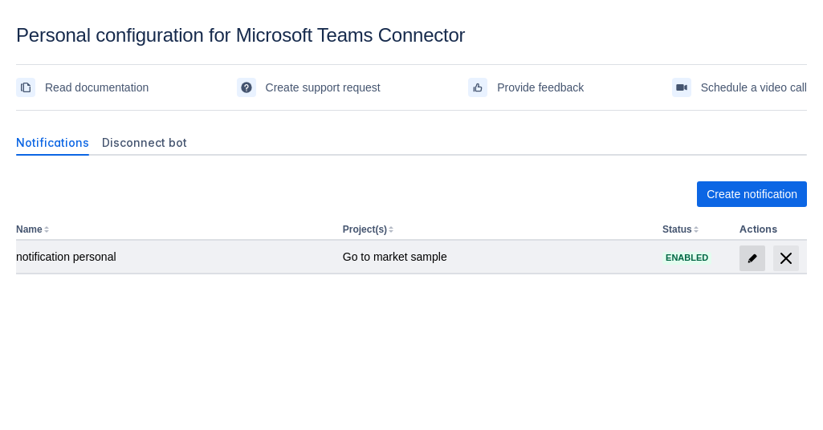
click at [752, 256] on span "edit" at bounding box center [752, 258] width 13 height 13
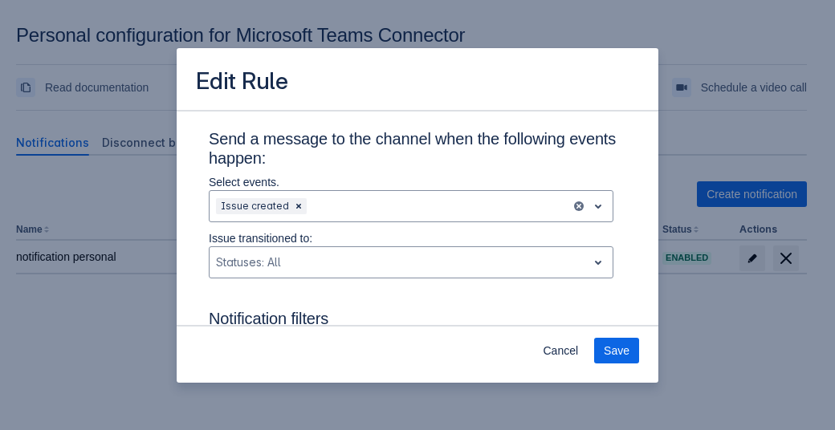
scroll to position [123, 0]
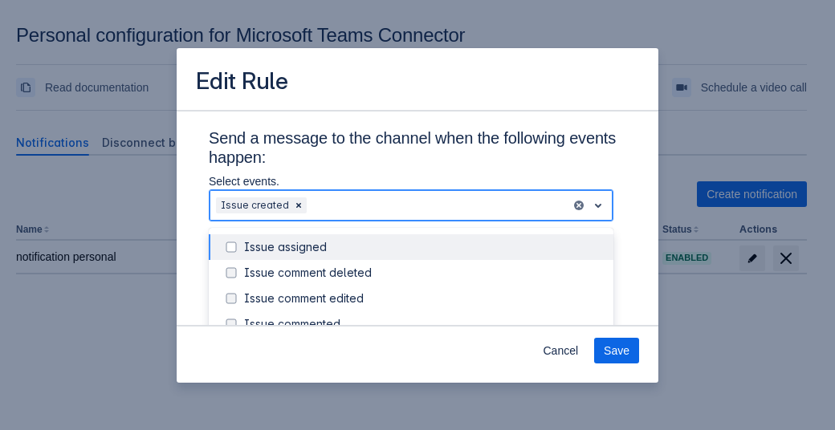
click at [384, 206] on div at bounding box center [437, 205] width 254 height 19
click at [337, 241] on div "Issue assigned" at bounding box center [424, 247] width 360 height 16
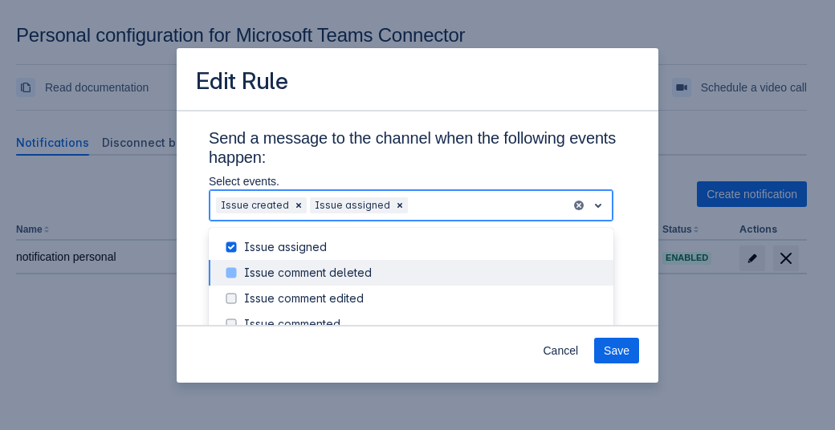
click at [336, 266] on div "Issue comment deleted" at bounding box center [424, 273] width 360 height 16
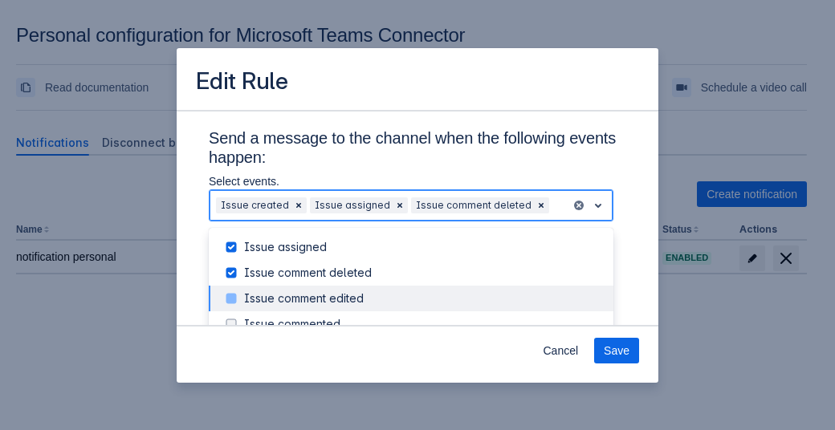
click at [328, 296] on div "Issue comment edited" at bounding box center [424, 299] width 360 height 16
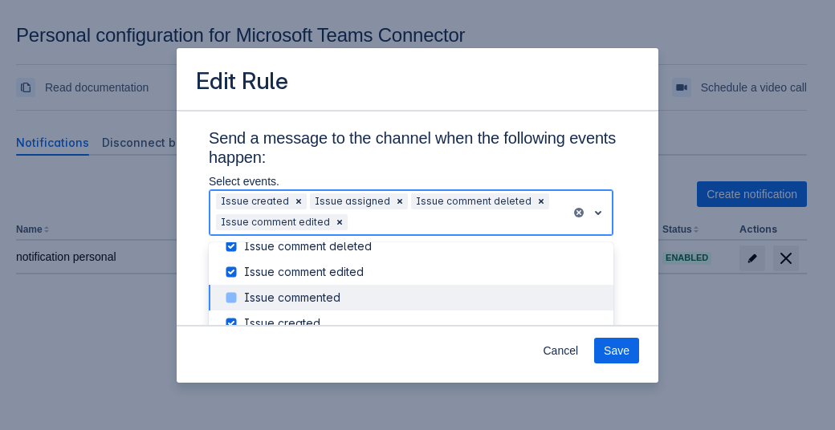
click at [328, 296] on div "Issue commented" at bounding box center [424, 298] width 360 height 16
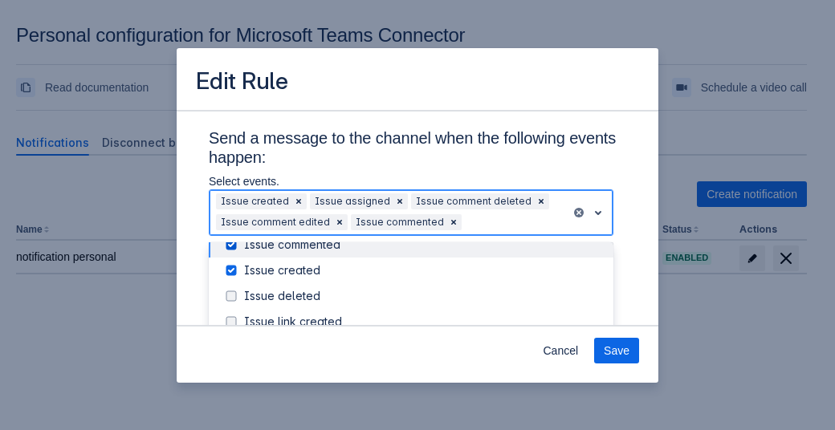
scroll to position [115, 0]
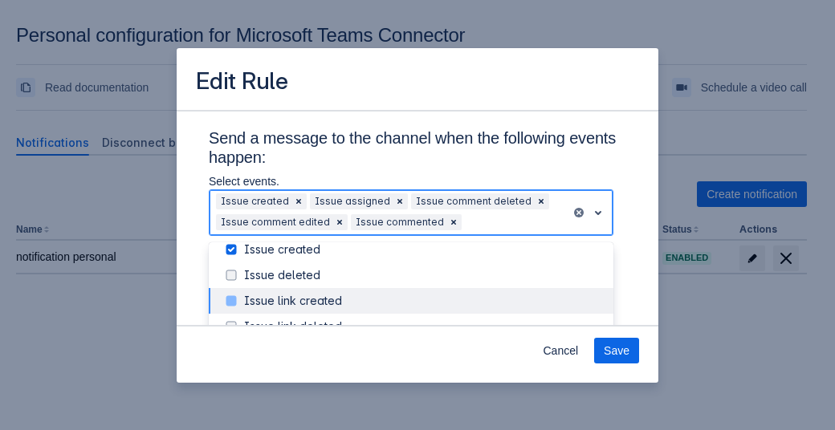
click at [328, 296] on div "Issue link created" at bounding box center [424, 301] width 360 height 16
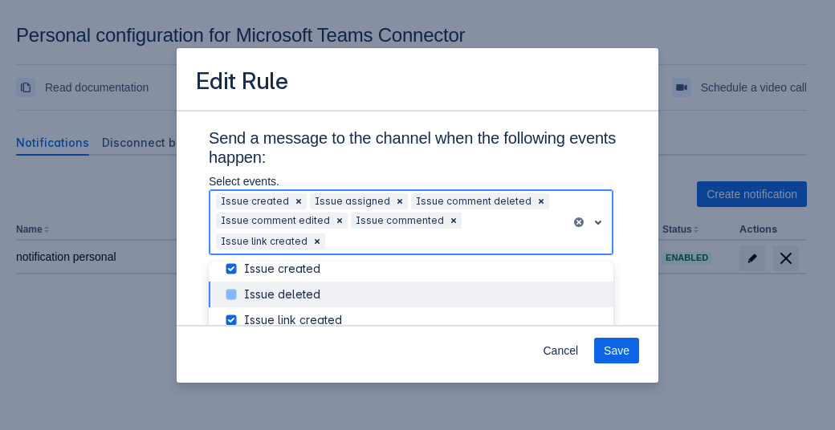
click at [303, 290] on div "Issue deleted" at bounding box center [424, 295] width 360 height 16
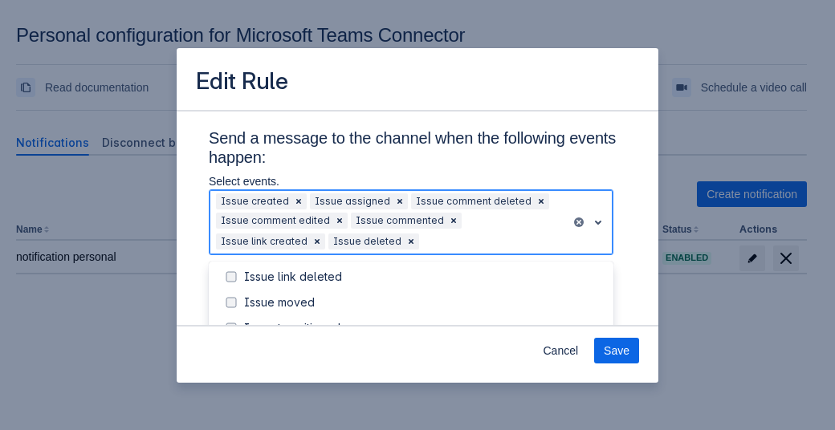
scroll to position [187, 0]
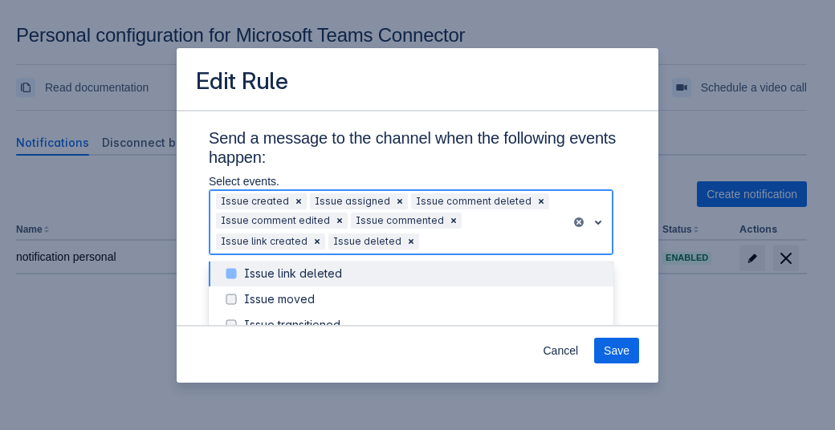
click at [322, 269] on div "Issue link deleted" at bounding box center [424, 274] width 360 height 16
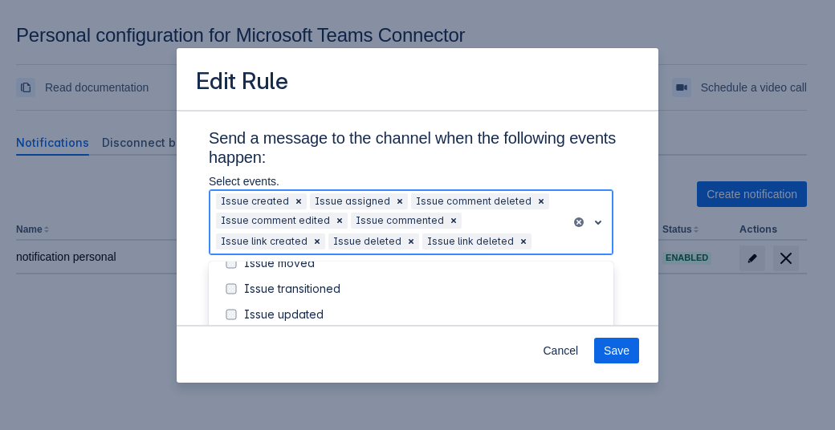
scroll to position [225, 0]
click at [303, 269] on div "Issue moved" at bounding box center [424, 262] width 360 height 16
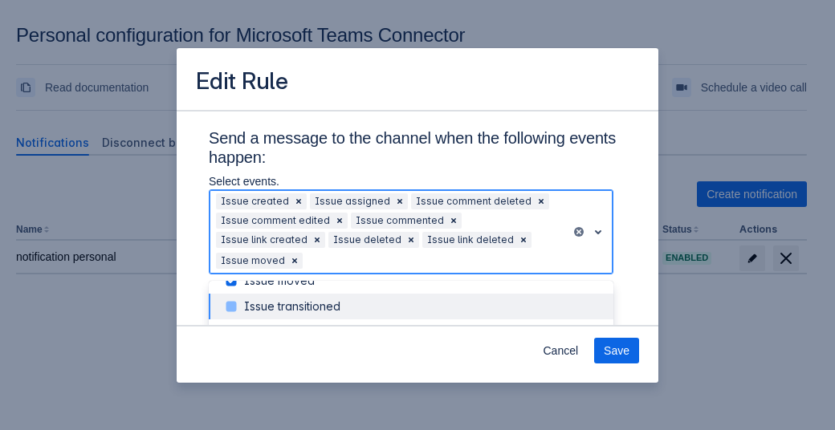
click at [302, 309] on div "Issue transitioned" at bounding box center [424, 307] width 360 height 16
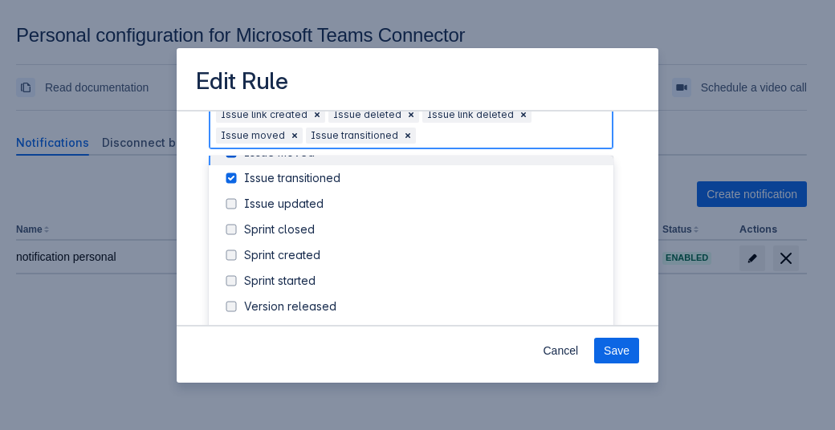
scroll to position [262, 0]
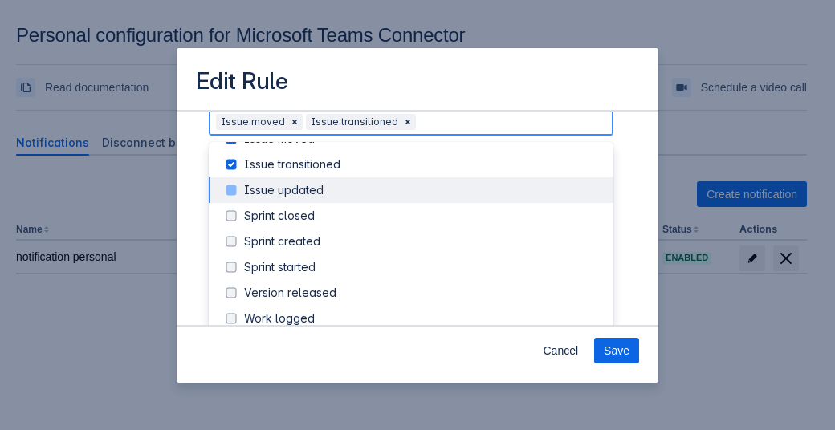
click at [244, 188] on div "Issue updated" at bounding box center [424, 190] width 360 height 16
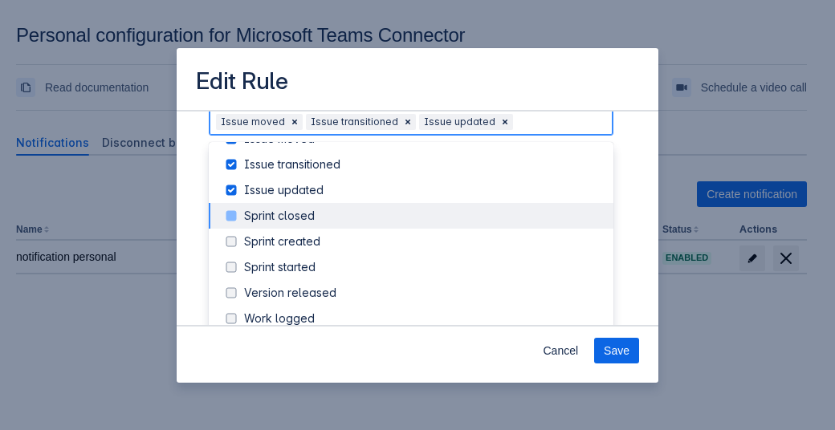
click at [256, 212] on div "Sprint closed" at bounding box center [424, 216] width 360 height 16
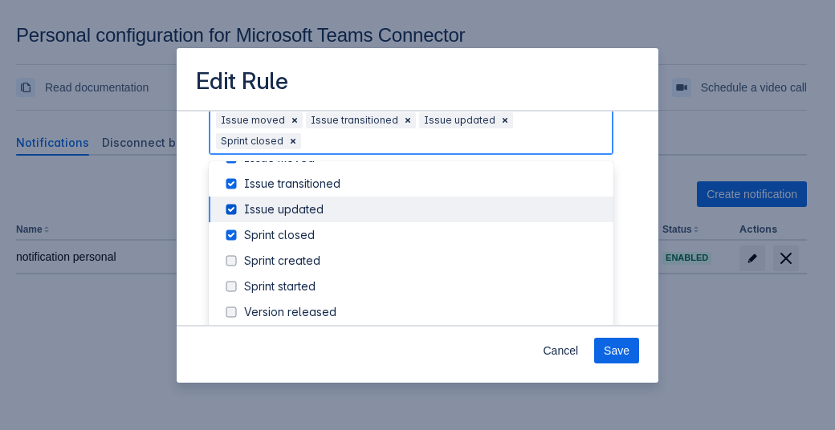
scroll to position [260, 0]
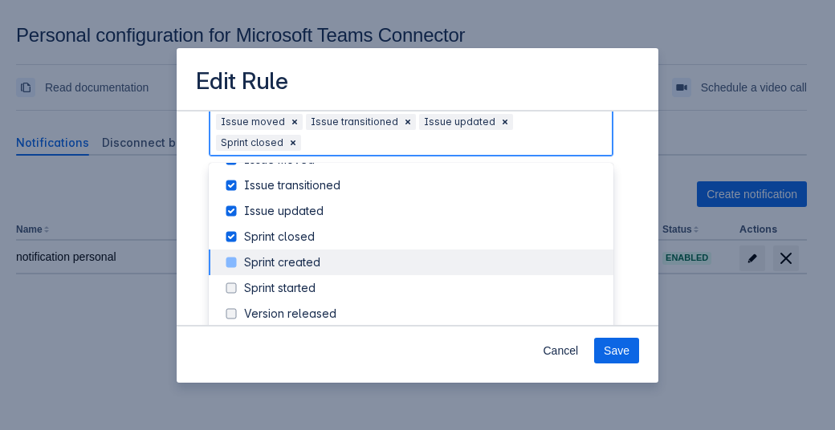
click at [267, 266] on div "Sprint created" at bounding box center [424, 262] width 360 height 16
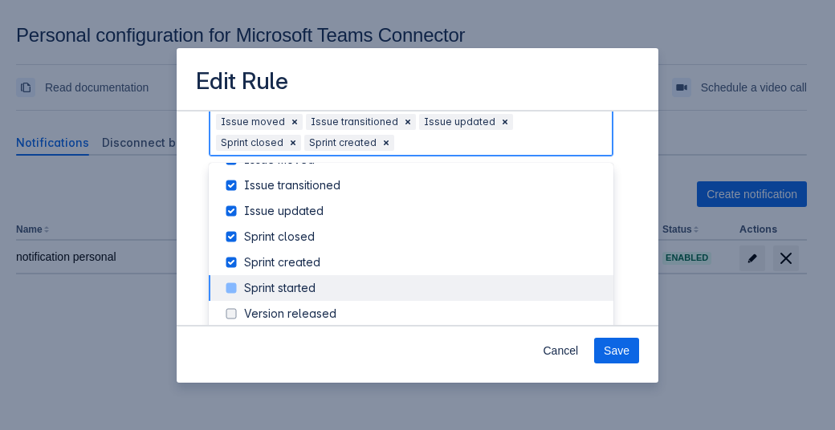
click at [273, 288] on div "Sprint started" at bounding box center [424, 288] width 360 height 16
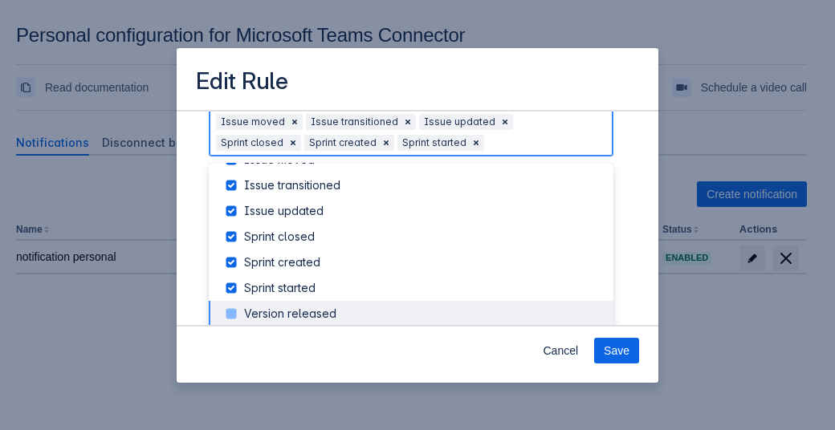
click at [279, 307] on div "Version released" at bounding box center [424, 314] width 360 height 16
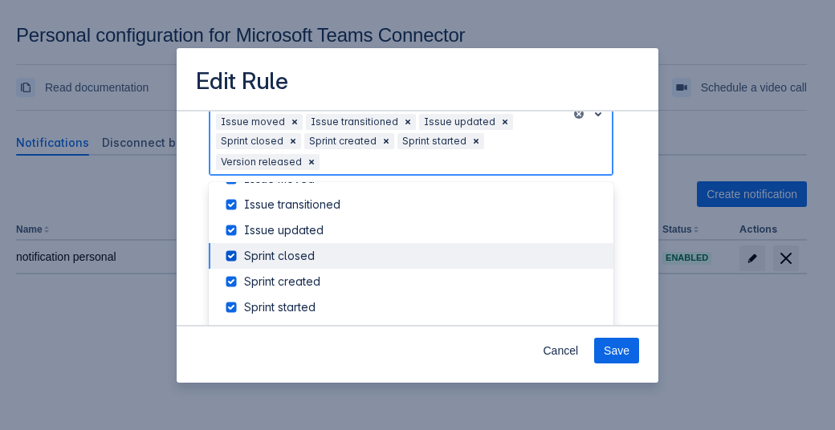
scroll to position [0, 0]
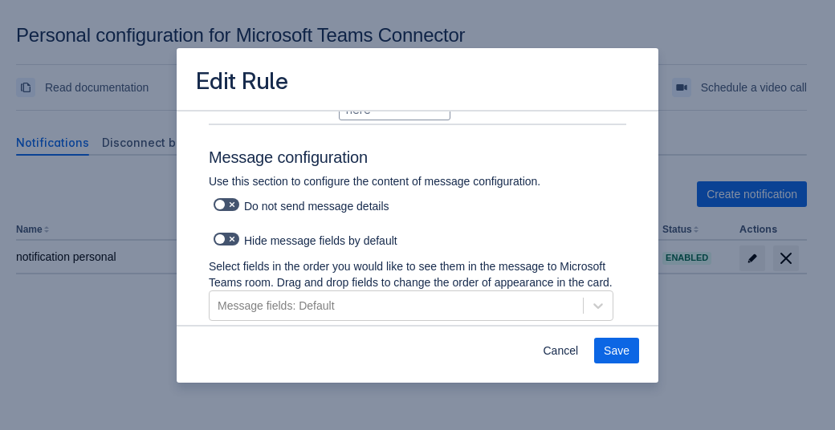
scroll to position [675, 0]
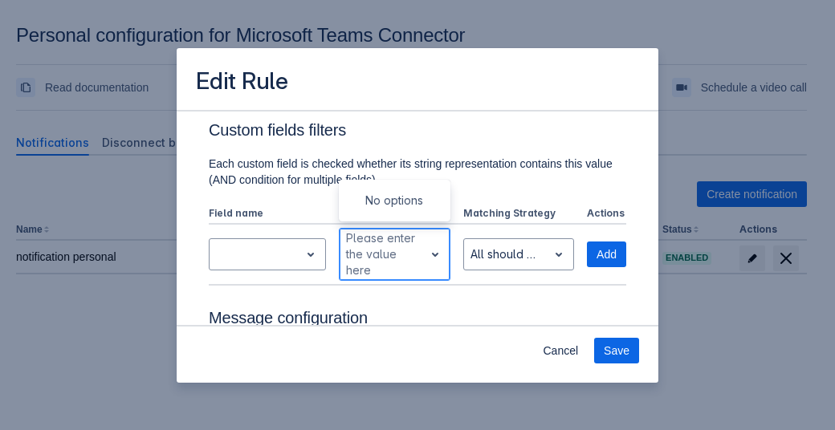
click at [382, 256] on div at bounding box center [381, 254] width 71 height 19
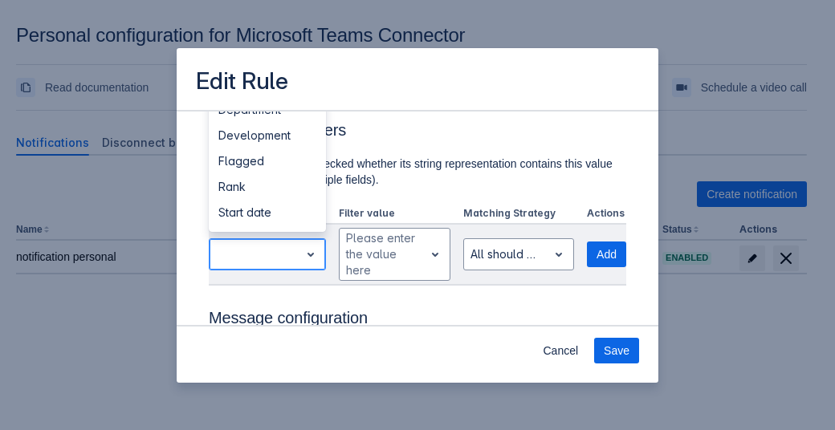
click at [283, 242] on div at bounding box center [254, 255] width 90 height 26
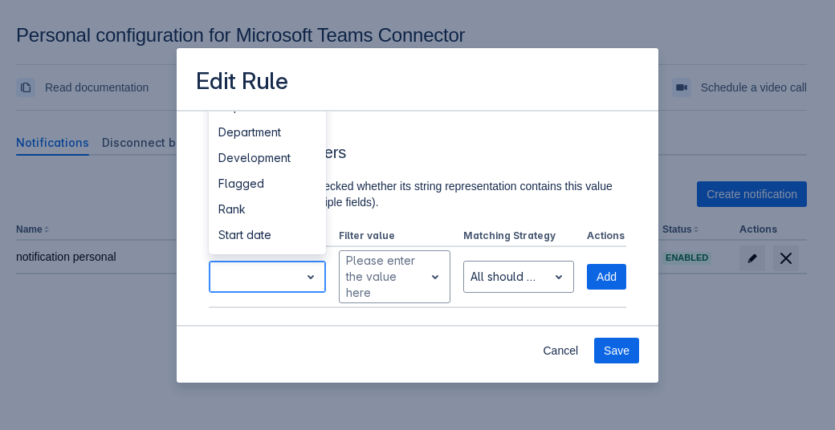
scroll to position [693, 0]
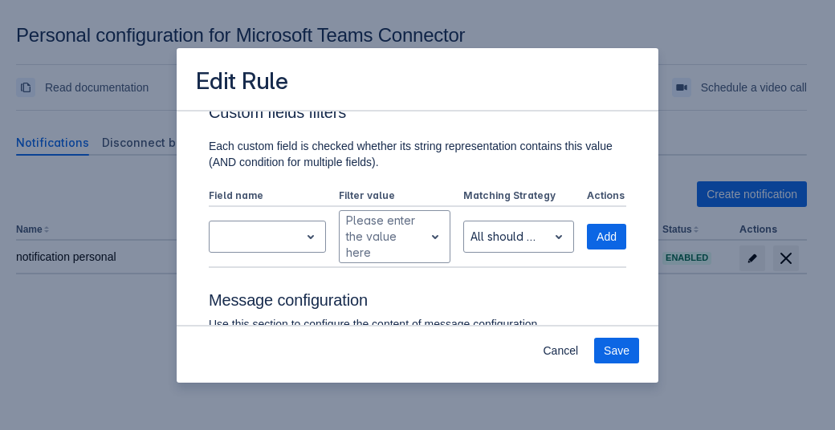
click at [441, 172] on div "Custom fields filters Each custom field is checked whether its string represent…" at bounding box center [417, 166] width 417 height 204
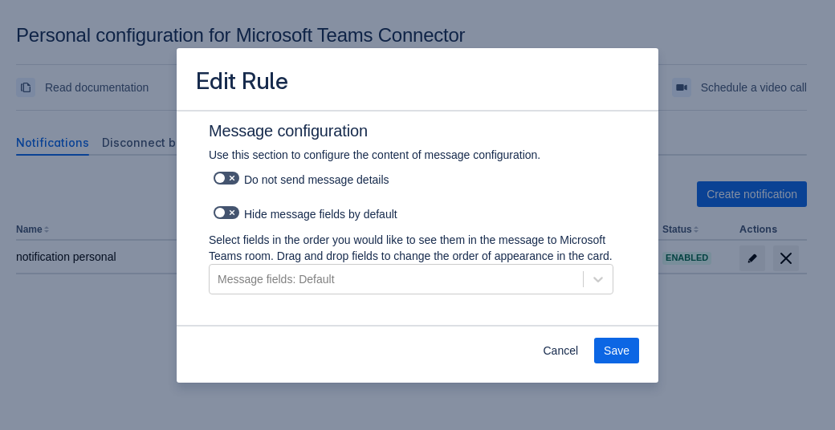
scroll to position [981, 0]
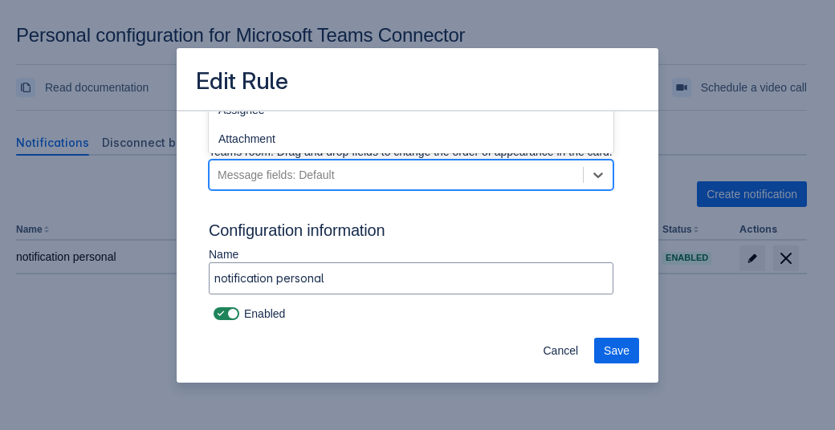
click at [441, 178] on div "Message fields: Default" at bounding box center [395, 175] width 373 height 26
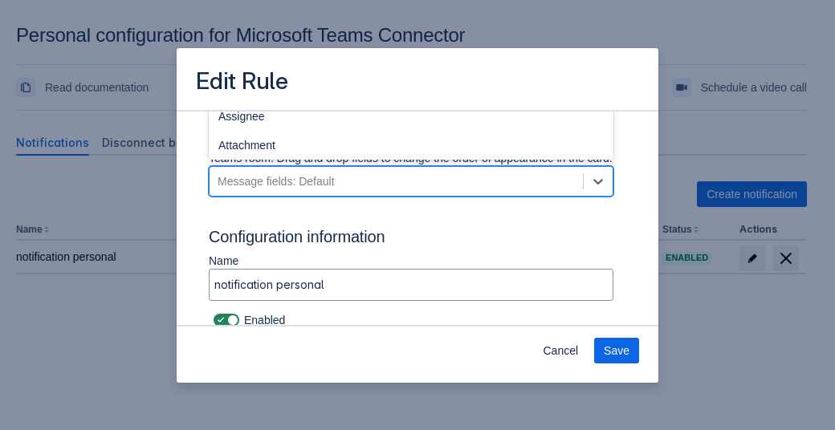
scroll to position [965, 0]
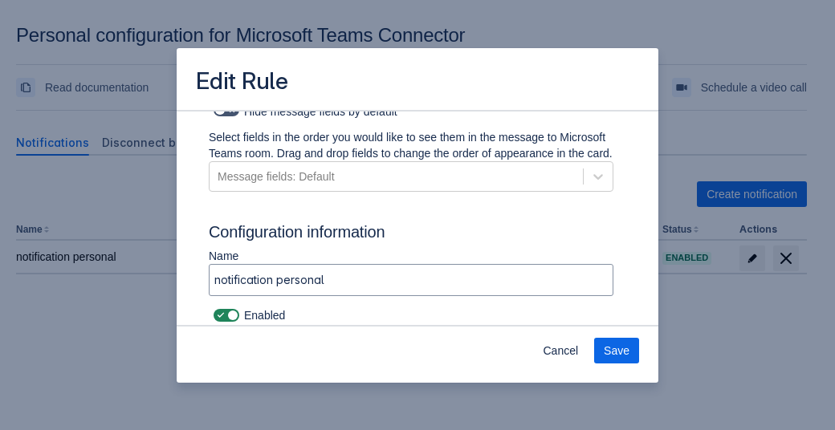
click at [433, 242] on h3 "Configuration information" at bounding box center [417, 235] width 417 height 26
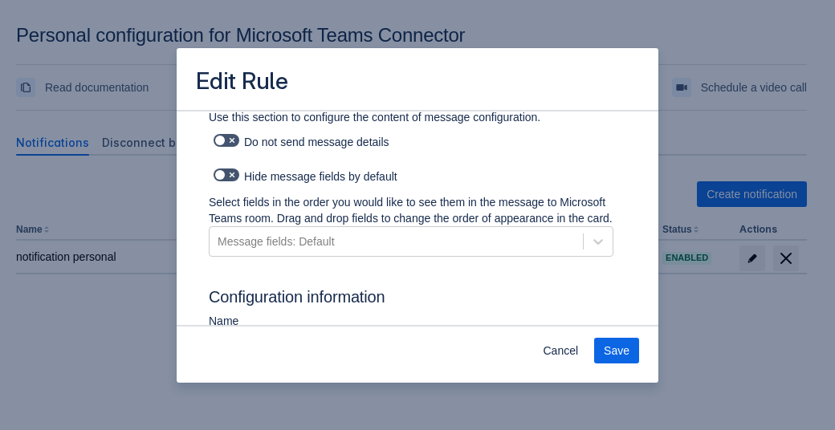
scroll to position [898, 0]
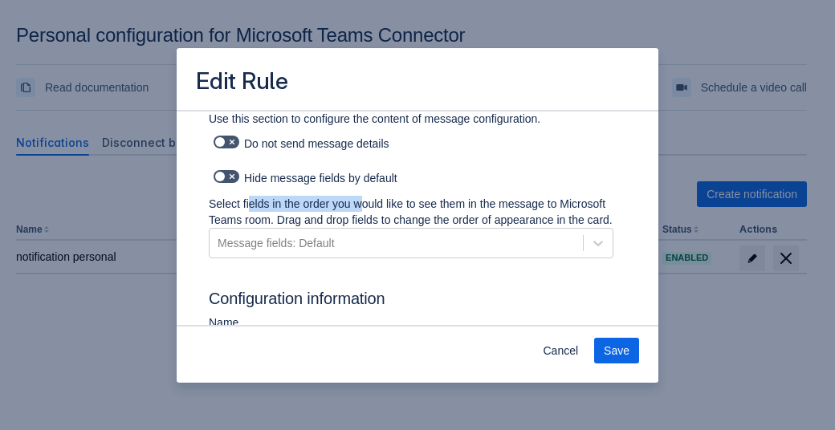
drag, startPoint x: 248, startPoint y: 206, endPoint x: 362, endPoint y: 208, distance: 114.0
click at [362, 208] on p "Select fields in the order you would like to see them in the message to Microso…" at bounding box center [411, 212] width 405 height 32
drag, startPoint x: 477, startPoint y: 205, endPoint x: 540, endPoint y: 201, distance: 63.5
click at [540, 201] on p "Select fields in the order you would like to see them in the message to Microso…" at bounding box center [411, 212] width 405 height 32
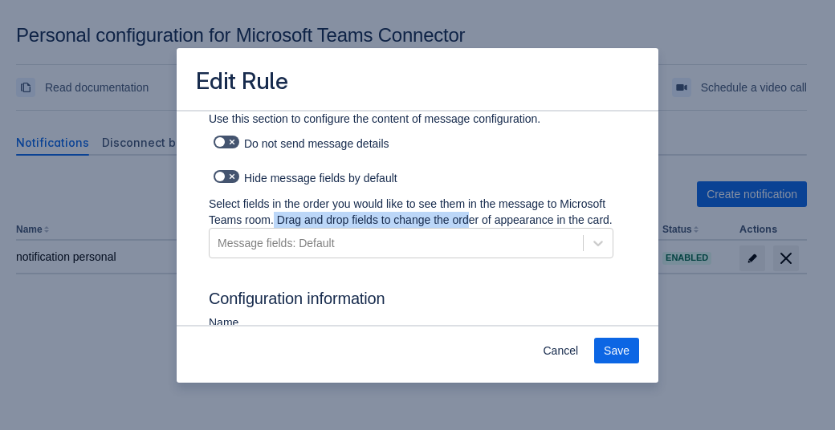
drag, startPoint x: 323, startPoint y: 219, endPoint x: 520, endPoint y: 223, distance: 197.5
click at [520, 223] on p "Select fields in the order you would like to see them in the message to Microso…" at bounding box center [411, 212] width 405 height 32
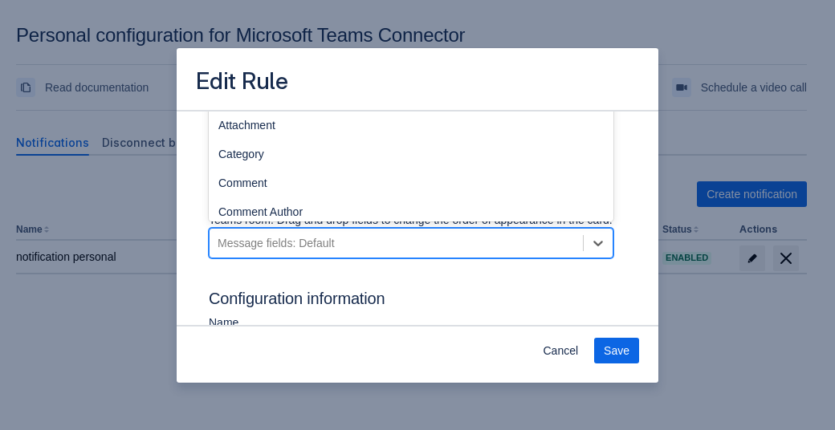
click at [287, 251] on div "Message fields: Default" at bounding box center [276, 243] width 117 height 16
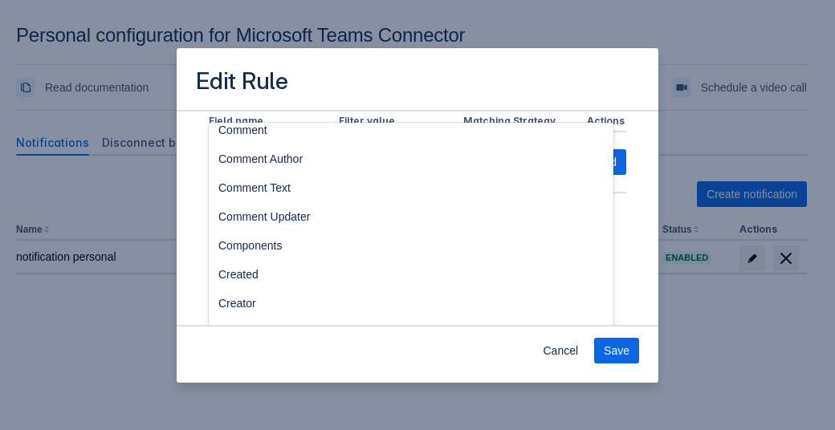
scroll to position [0, 0]
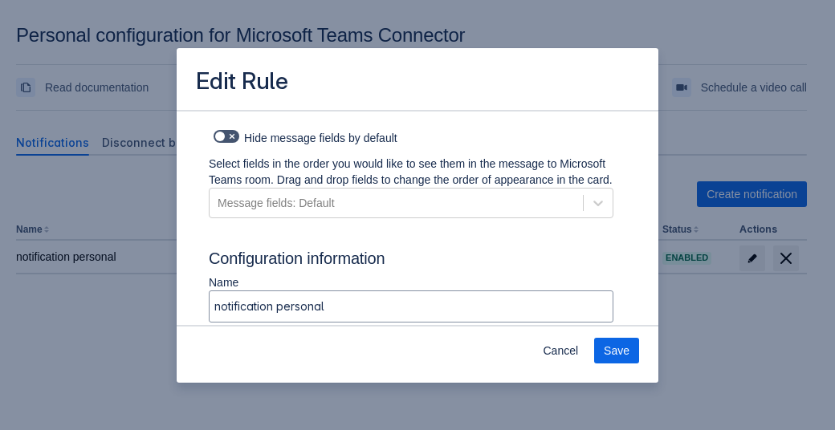
scroll to position [981, 0]
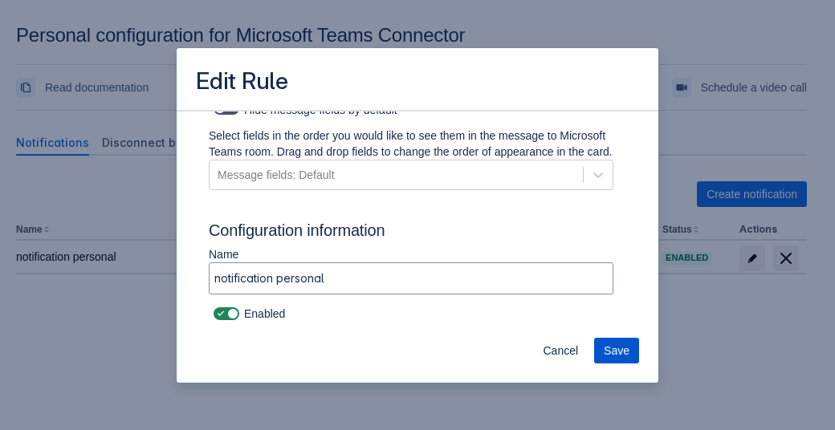
click at [620, 350] on span "Save" at bounding box center [617, 351] width 26 height 26
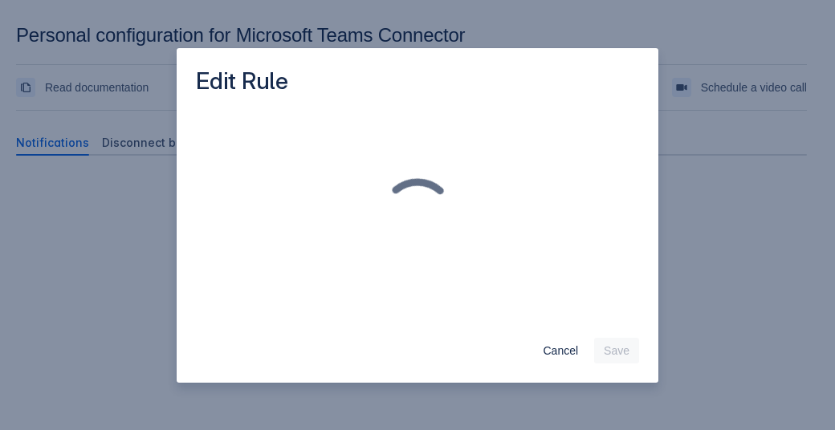
scroll to position [0, 0]
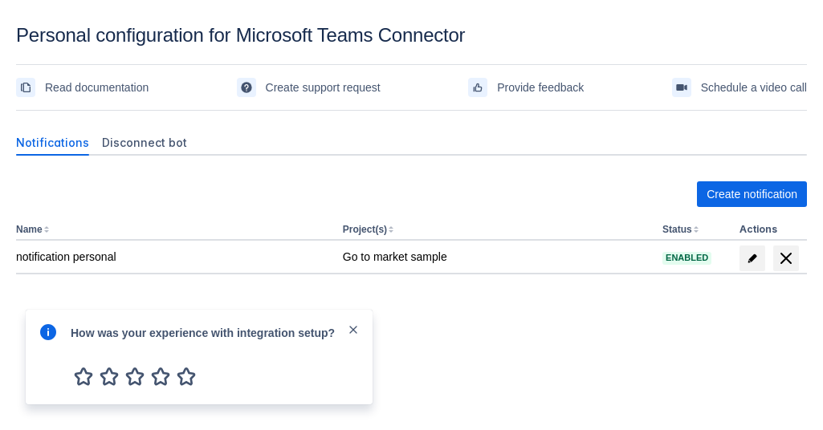
click at [348, 330] on span "close" at bounding box center [353, 329] width 13 height 13
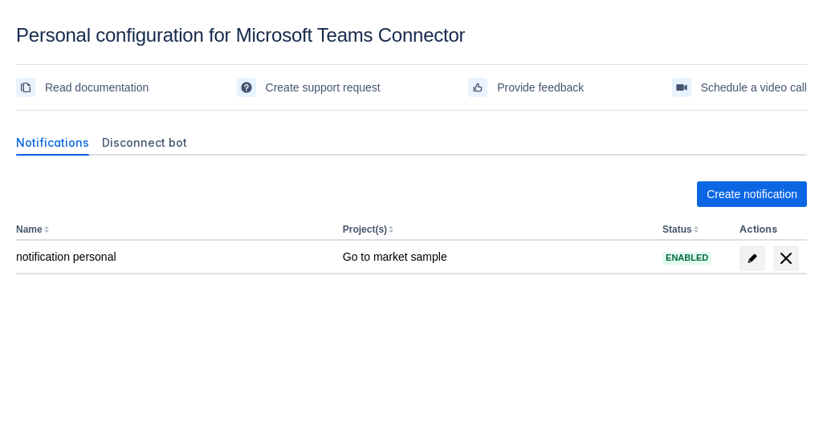
click at [458, 349] on div "Create notification Name Project(s) Status Actions notification personal Go to …" at bounding box center [411, 263] width 791 height 189
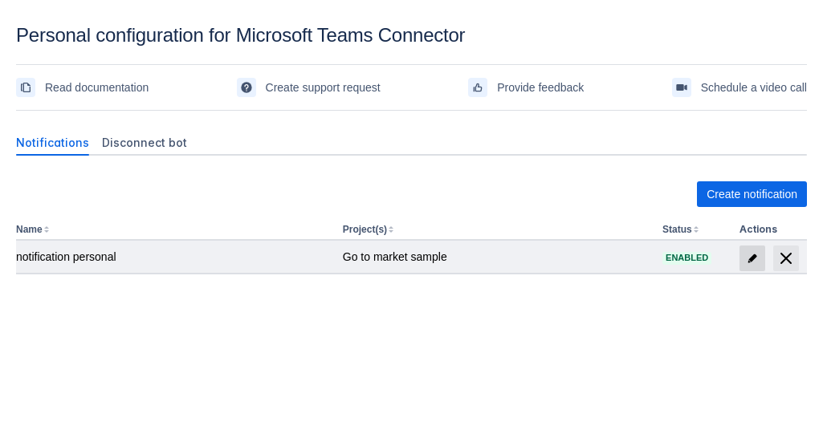
click at [750, 263] on span "edit" at bounding box center [752, 258] width 13 height 13
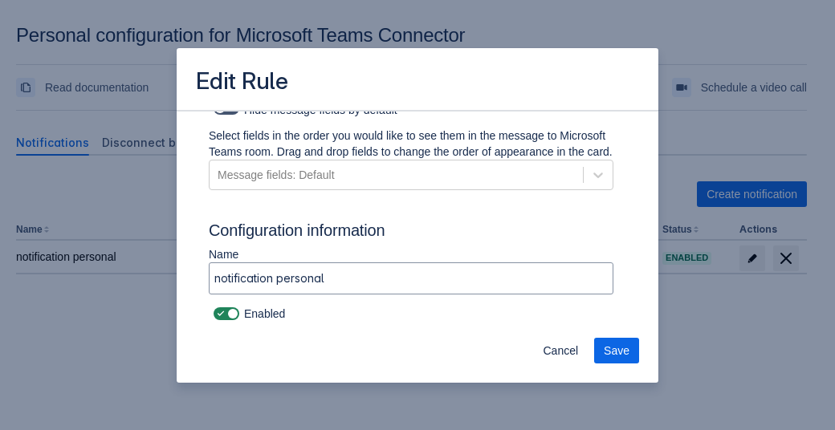
scroll to position [981, 0]
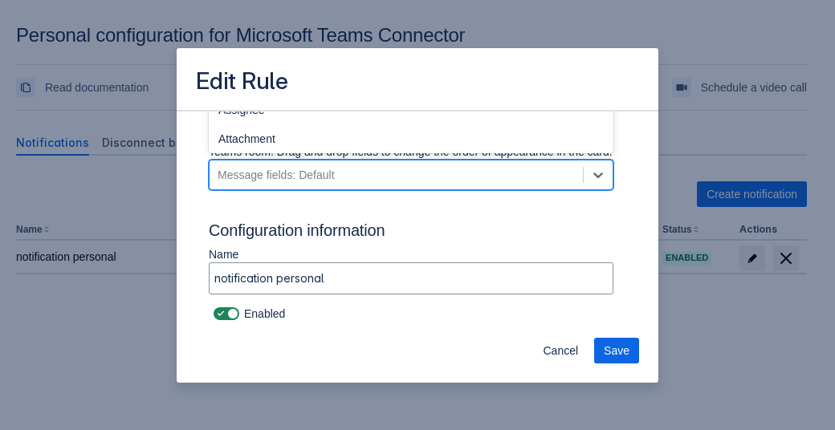
click at [323, 182] on div "Message fields: Default" at bounding box center [276, 175] width 117 height 16
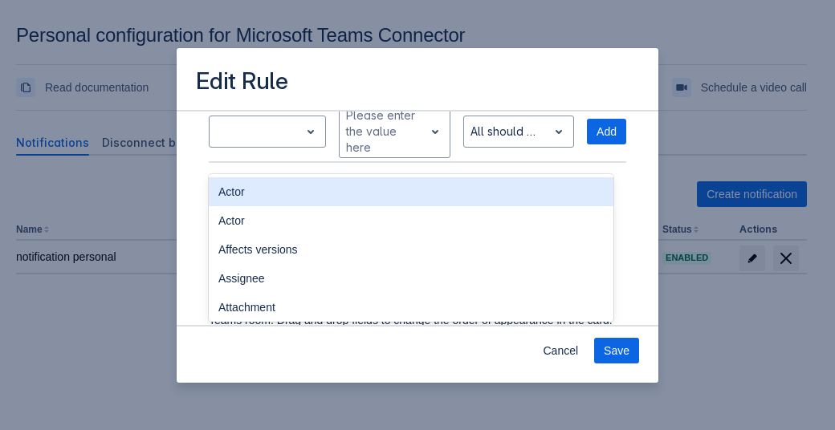
scroll to position [795, 0]
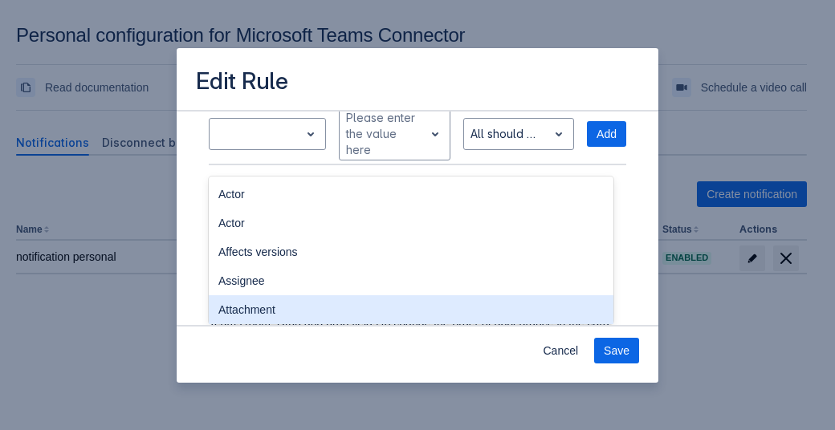
click at [284, 317] on div "Attachment" at bounding box center [411, 309] width 405 height 29
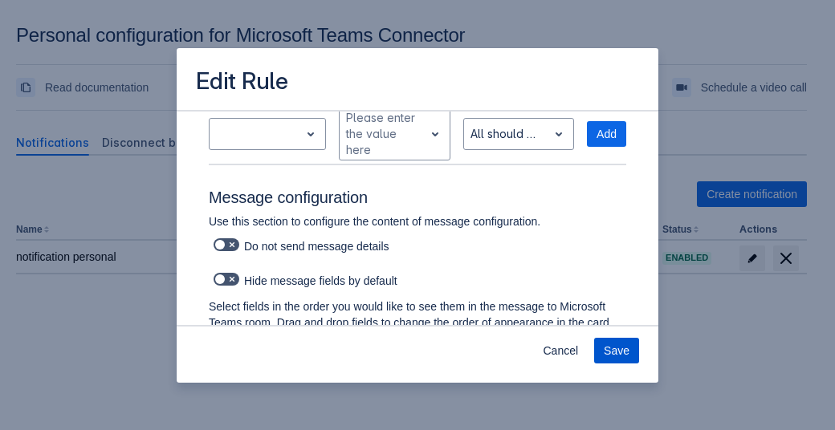
click at [625, 351] on span "Save" at bounding box center [617, 351] width 26 height 26
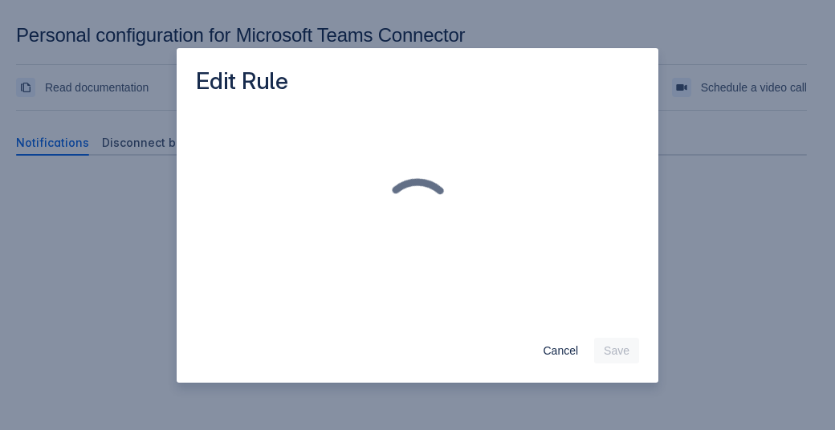
scroll to position [0, 0]
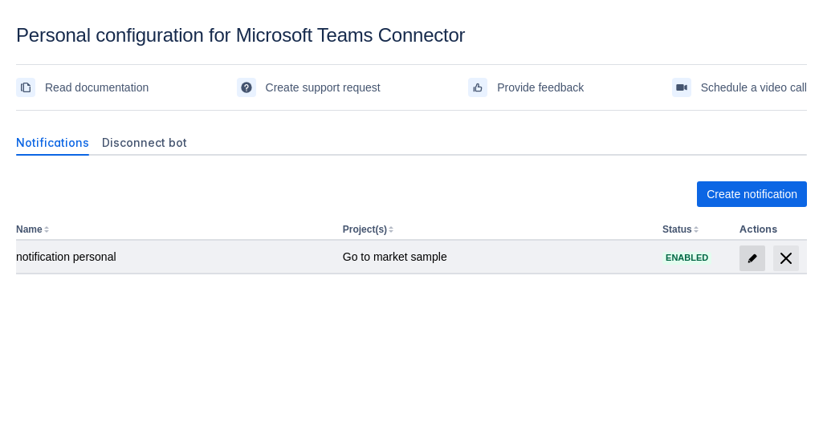
click at [747, 264] on span "edit" at bounding box center [752, 258] width 13 height 13
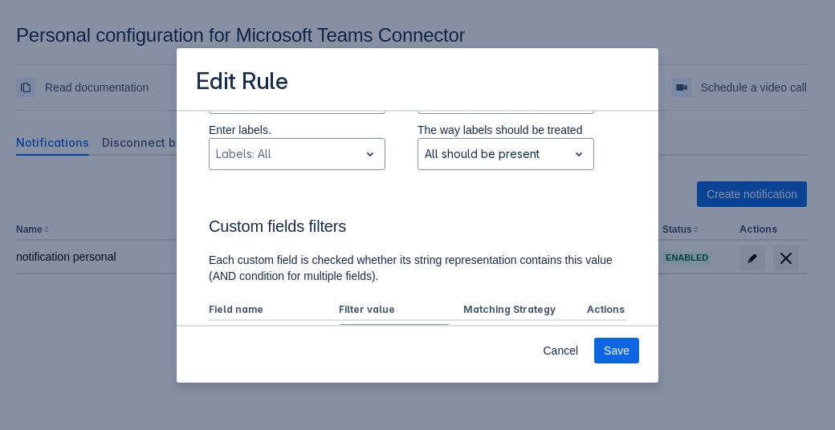
scroll to position [585, 0]
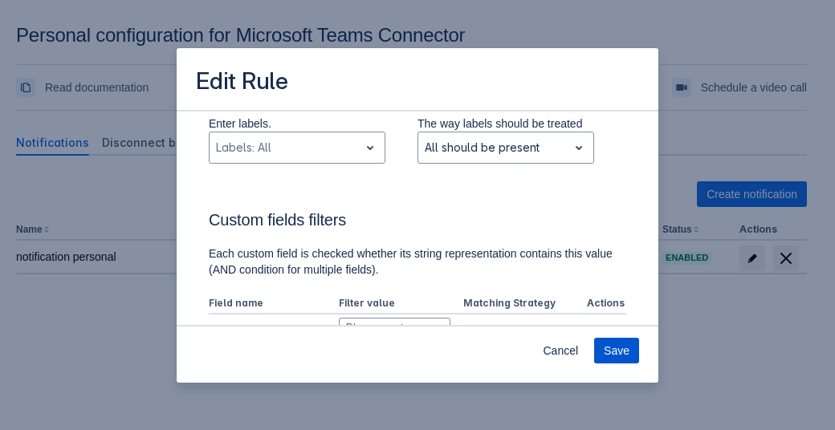
click at [634, 353] on button "Save" at bounding box center [616, 351] width 45 height 26
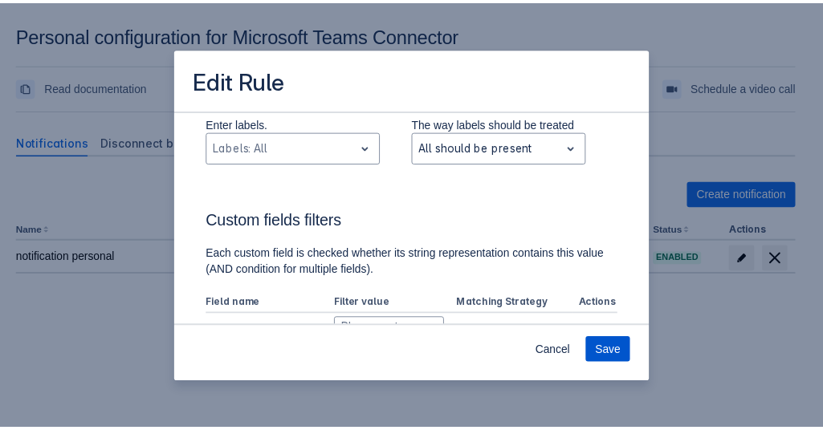
scroll to position [0, 0]
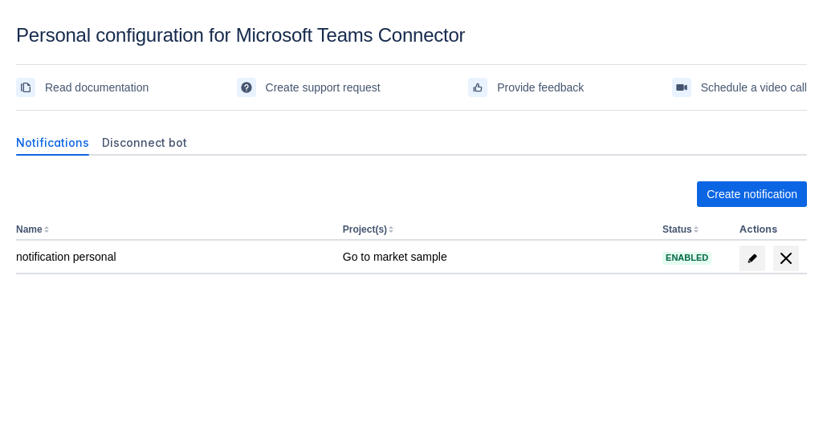
click at [459, 343] on div at bounding box center [257, 332] width 482 height 26
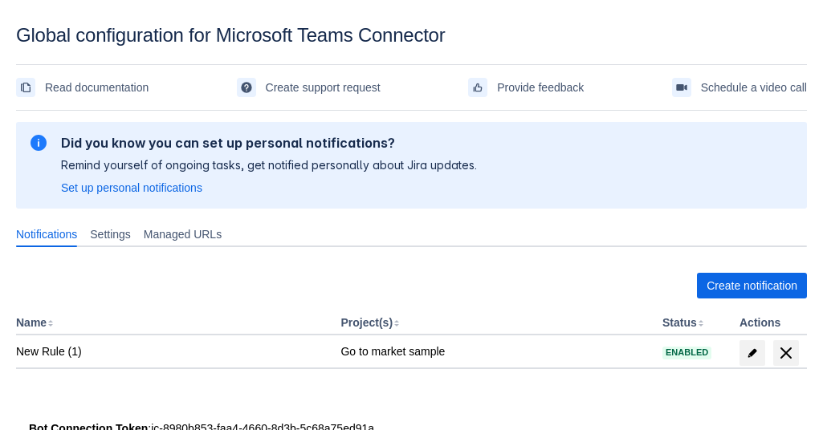
scroll to position [41, 0]
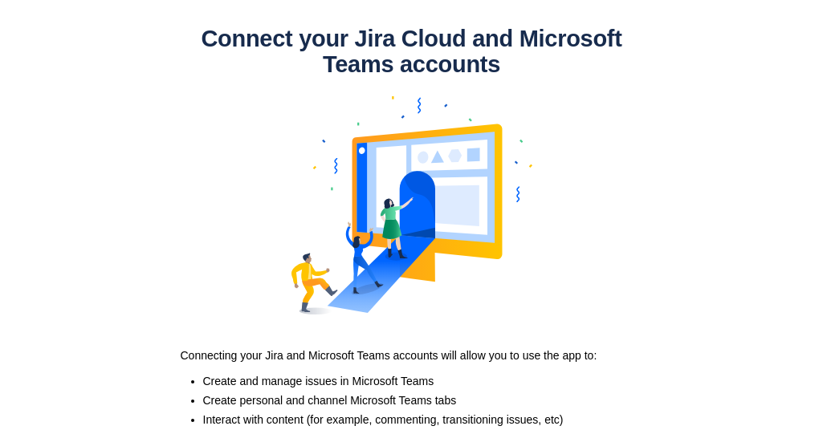
scroll to position [151, 0]
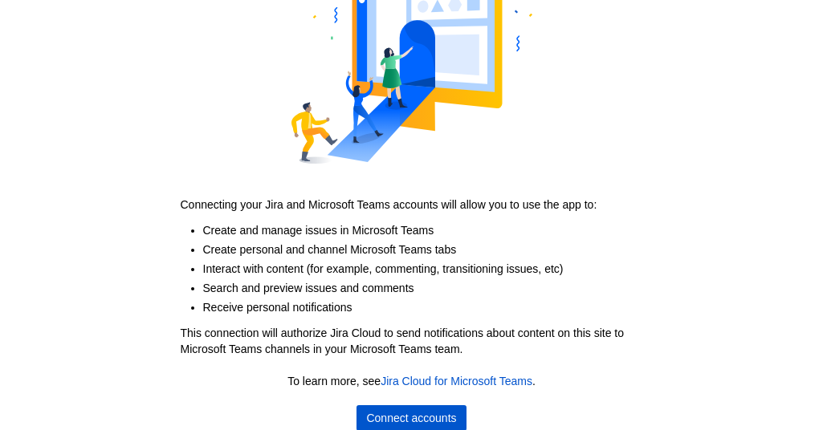
click at [408, 413] on span "Connect accounts" at bounding box center [411, 418] width 90 height 26
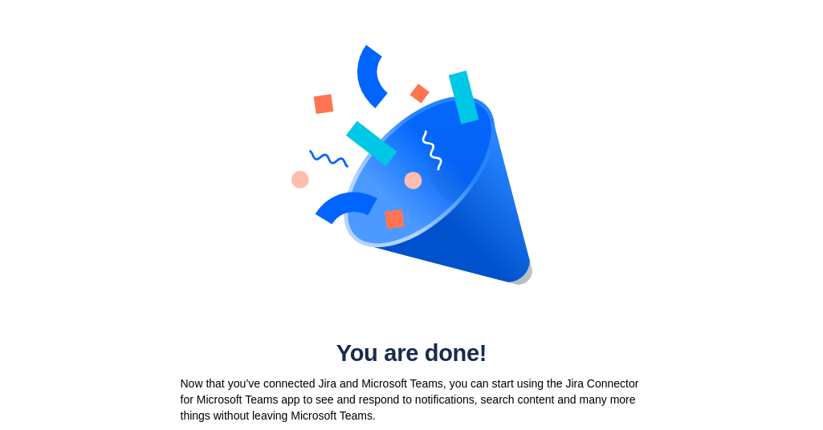
click at [445, 89] on img at bounding box center [411, 165] width 241 height 279
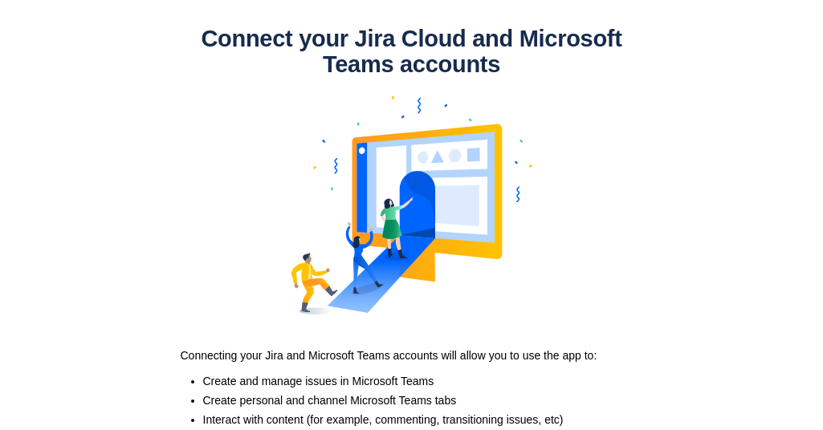
scroll to position [151, 0]
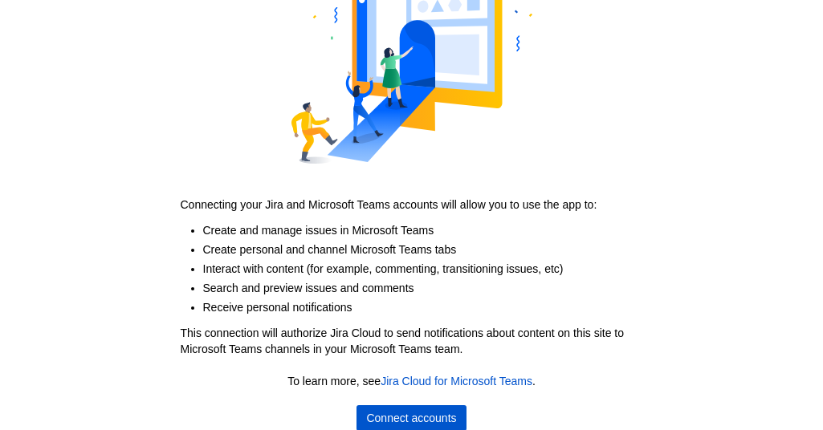
click at [421, 418] on span "Connect accounts" at bounding box center [411, 418] width 90 height 26
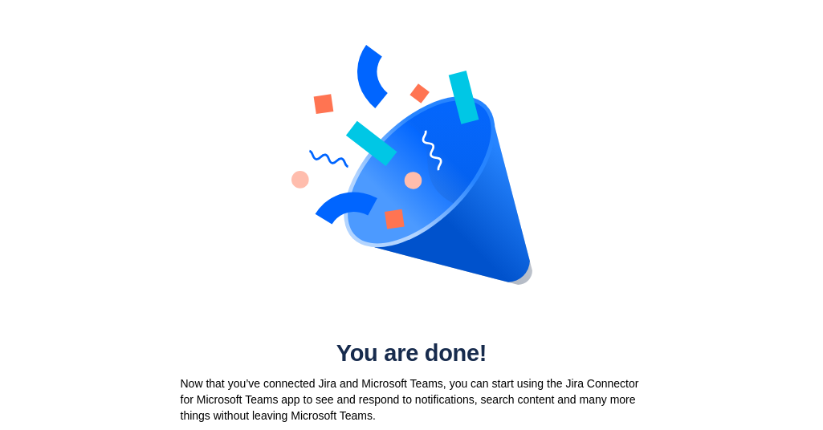
scroll to position [2, 0]
